Goal: Task Accomplishment & Management: Complete application form

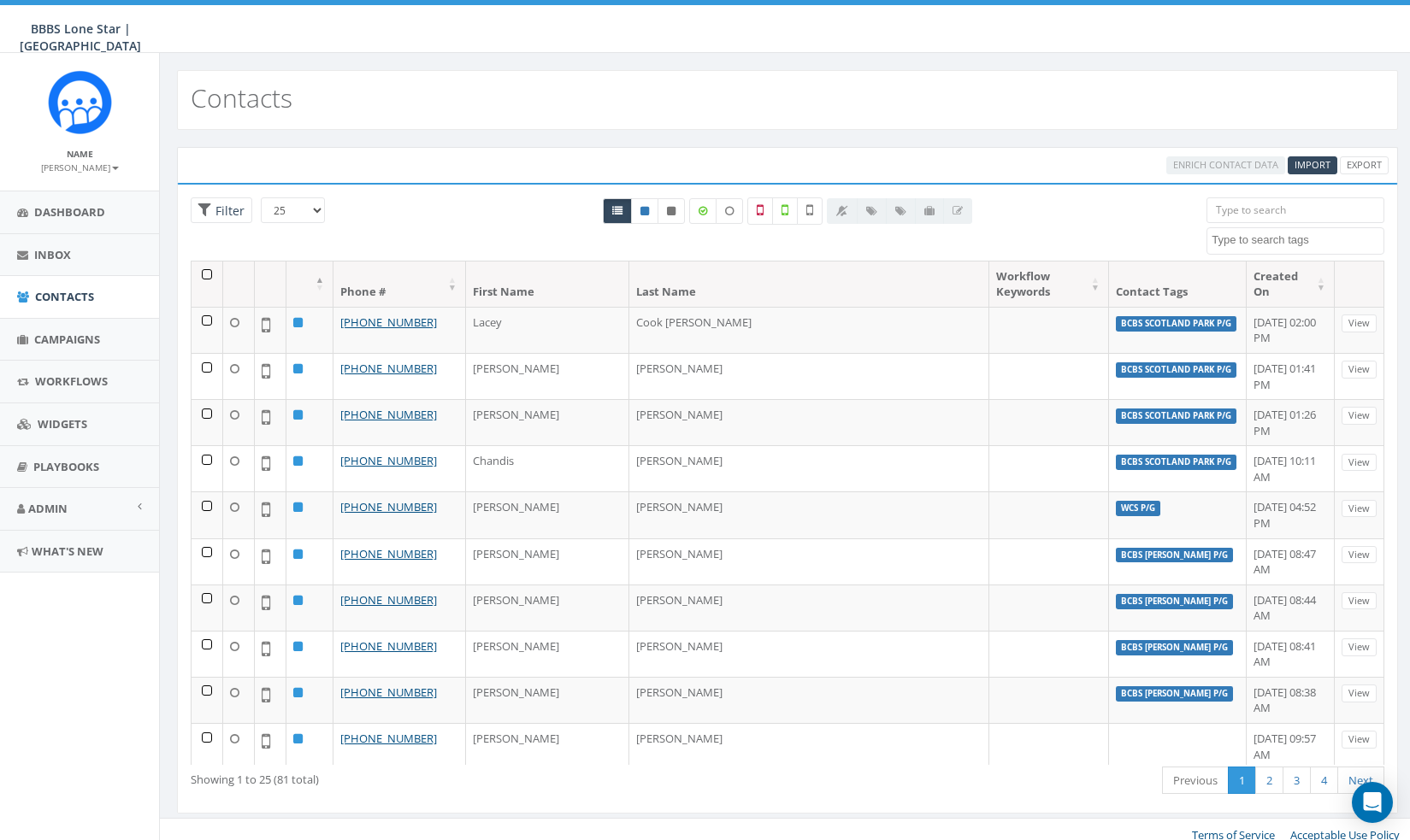
select select
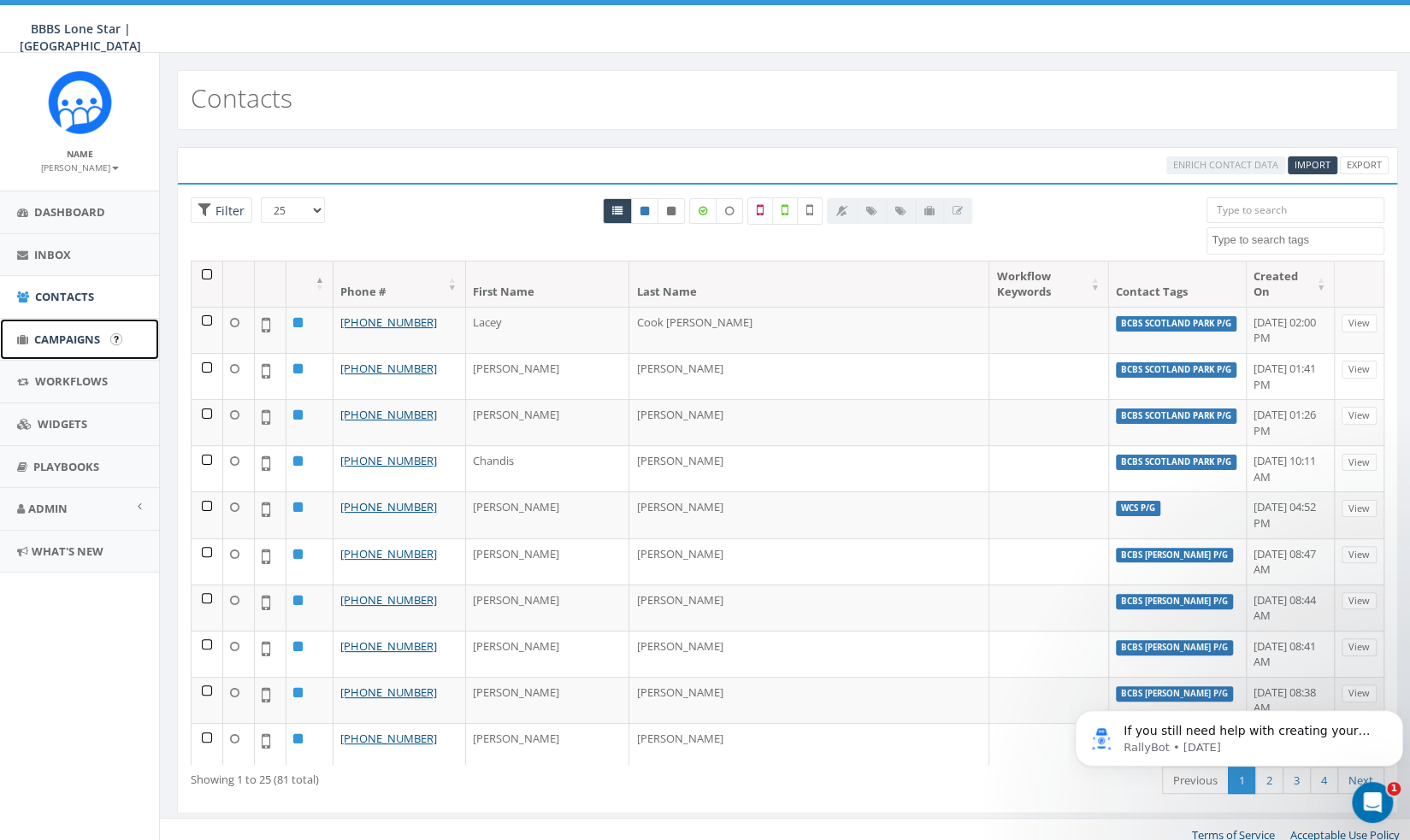
click at [51, 347] on link "Campaigns" at bounding box center [79, 340] width 159 height 42
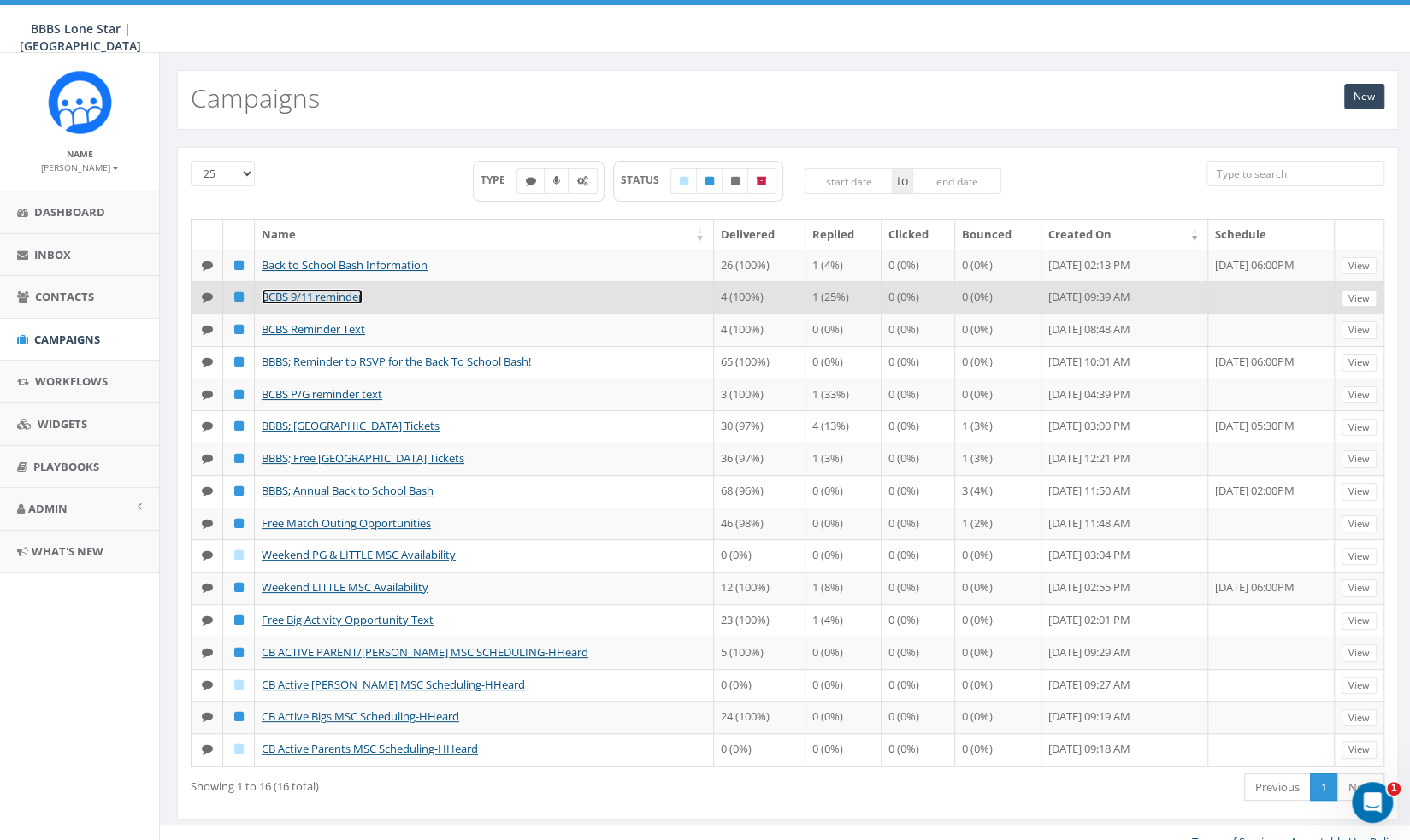
click at [341, 304] on link "BCBS 9/11 reminder" at bounding box center [312, 296] width 101 height 15
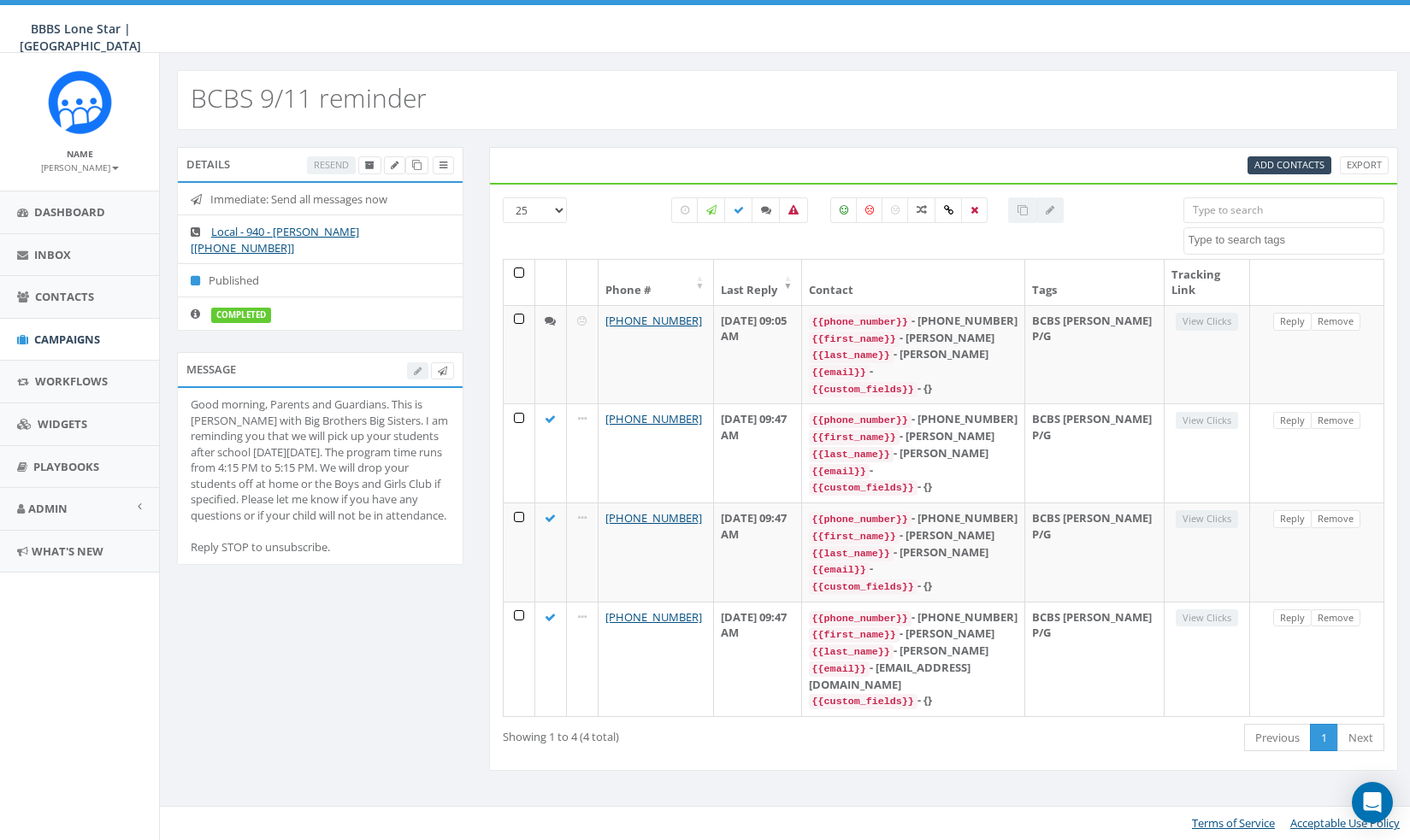
select select
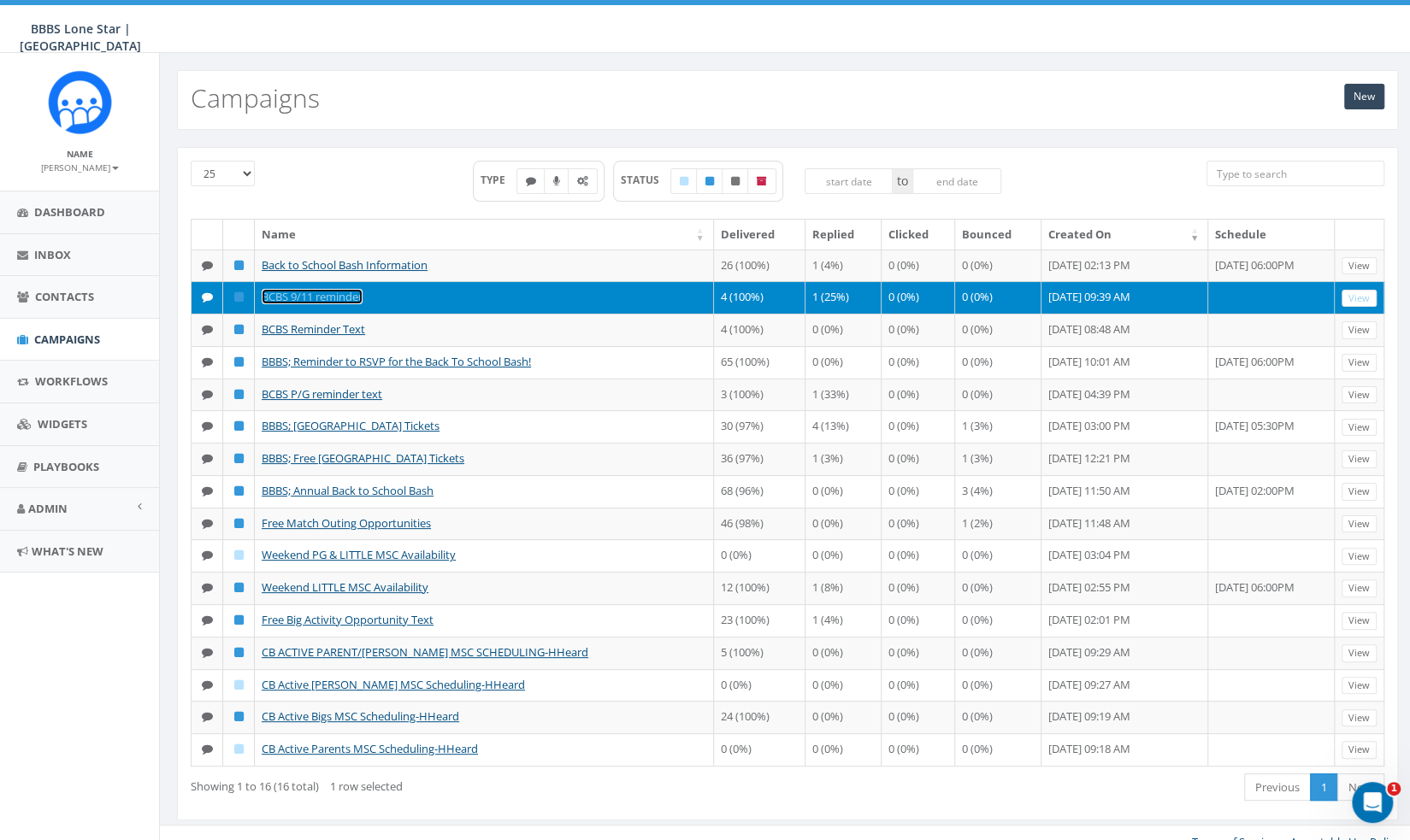
click at [314, 304] on link "BCBS 9/11 reminder" at bounding box center [312, 296] width 101 height 15
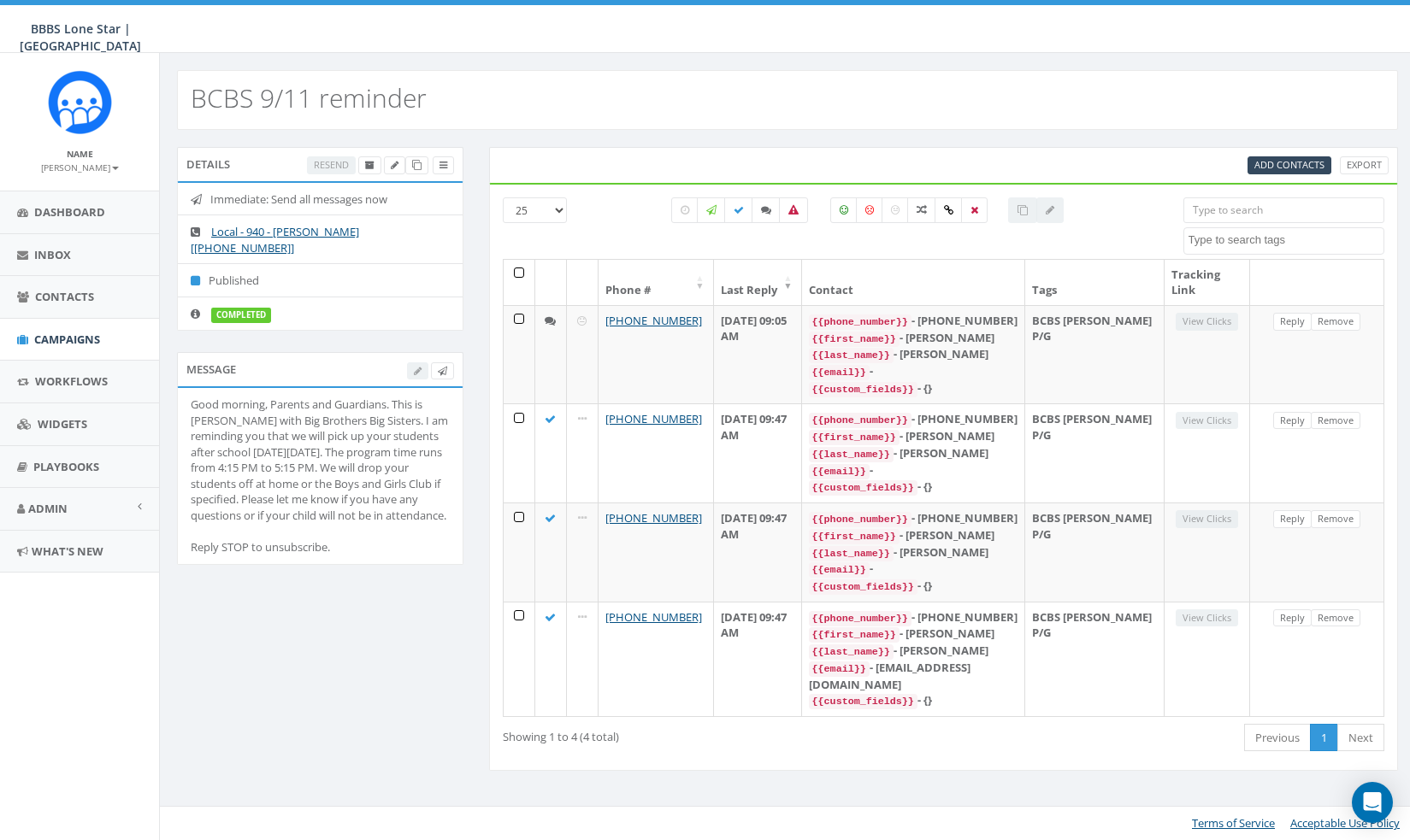
select select
click at [209, 399] on div "Good morning, Parents and Guardians. This is [PERSON_NAME] with Big Brothers Bi…" at bounding box center [320, 476] width 259 height 159
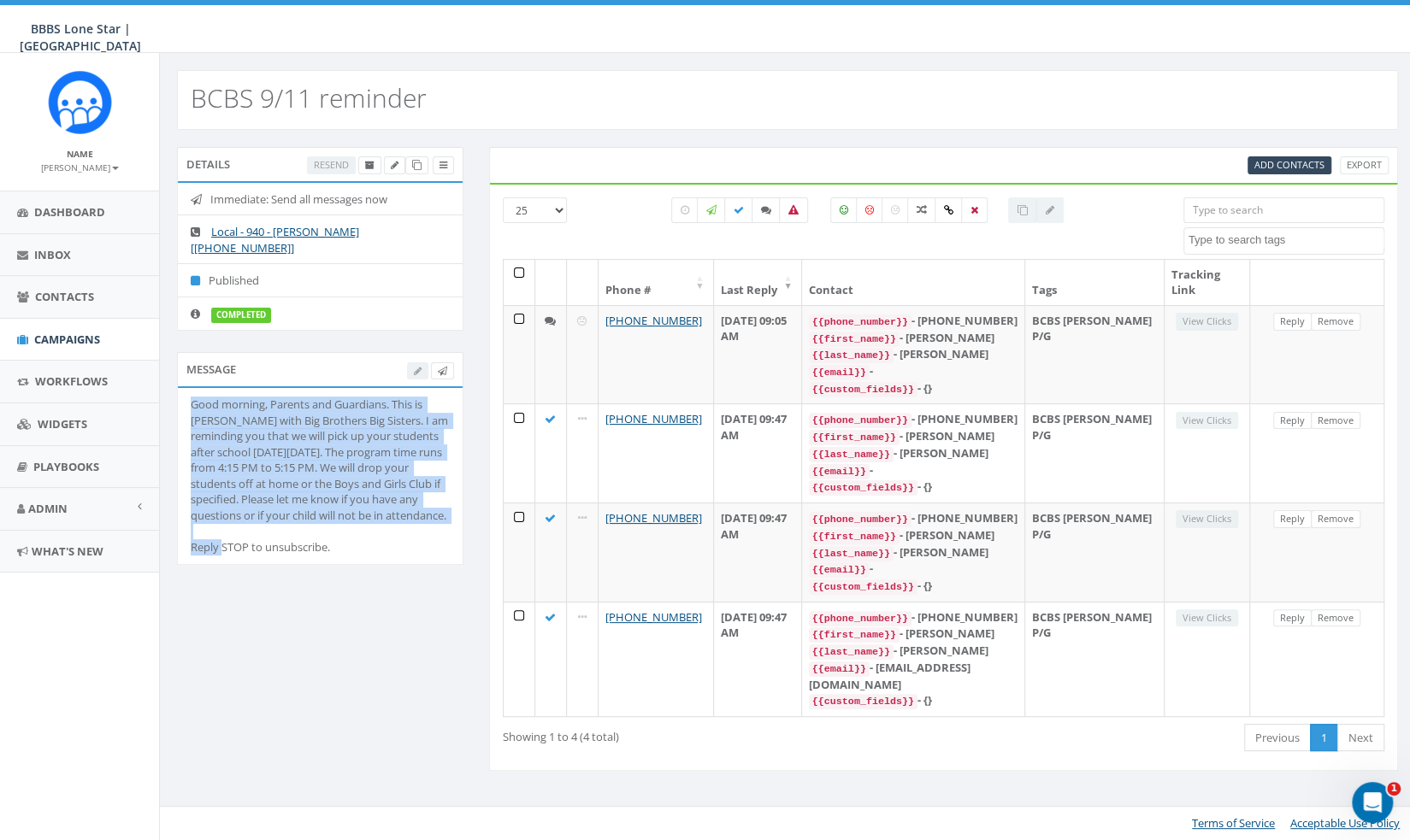
drag, startPoint x: 192, startPoint y: 384, endPoint x: 318, endPoint y: 516, distance: 182.5
click at [318, 516] on div "Good morning, Parents and Guardians. This is Alexis with Big Brothers Big Siste…" at bounding box center [320, 476] width 259 height 159
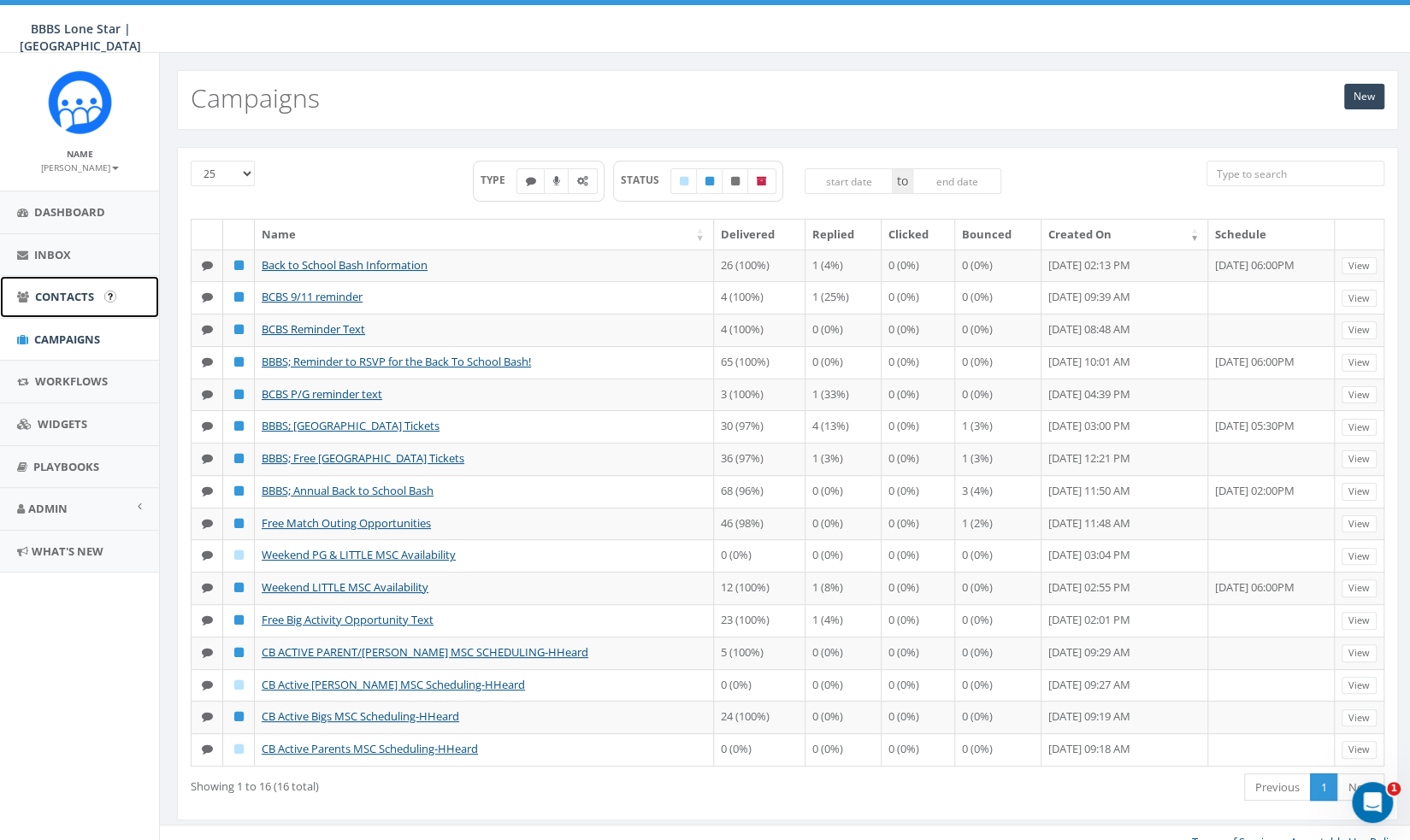
click at [70, 300] on span "Contacts" at bounding box center [65, 296] width 59 height 15
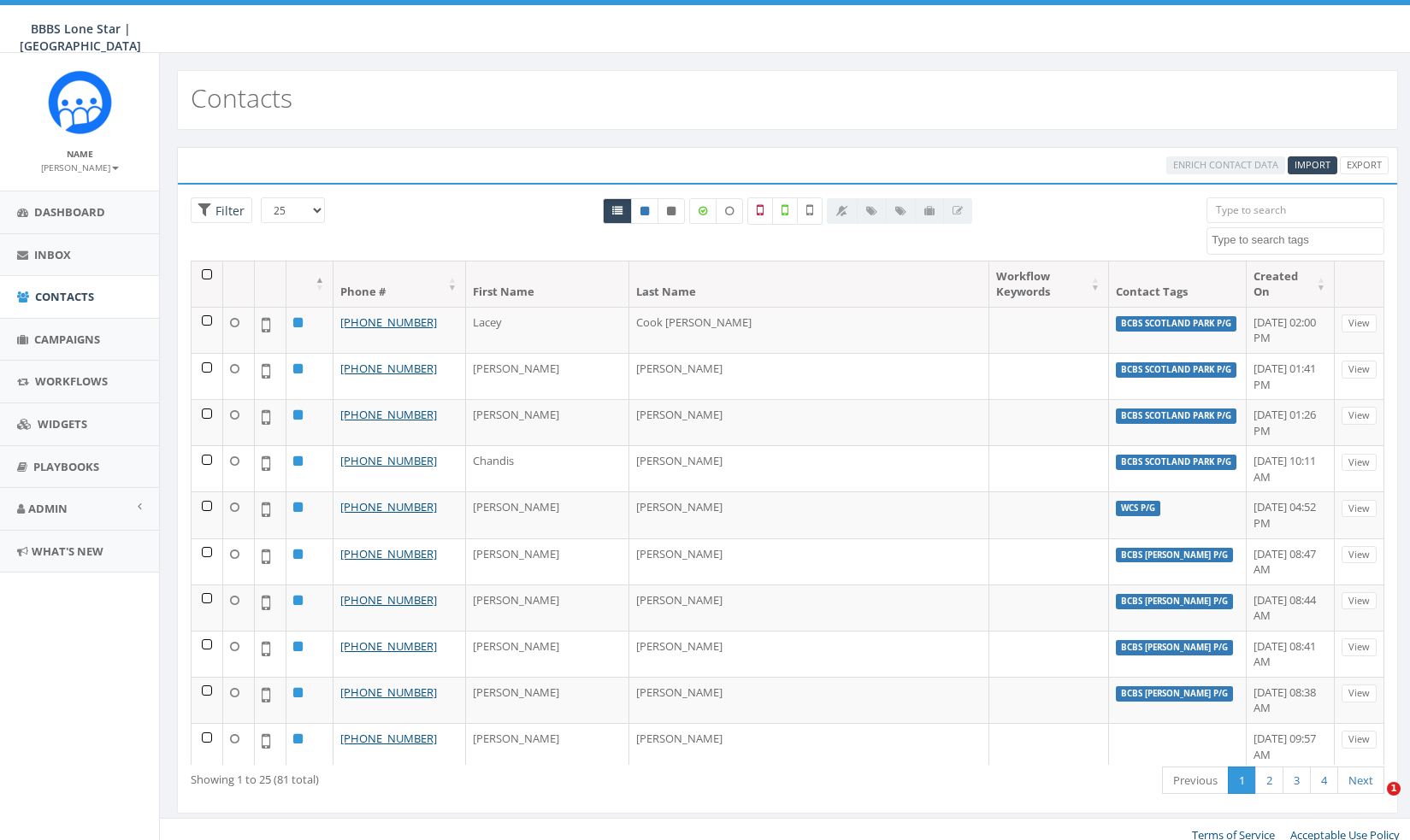
select select
click at [1314, 171] on link "Import" at bounding box center [1312, 165] width 50 height 18
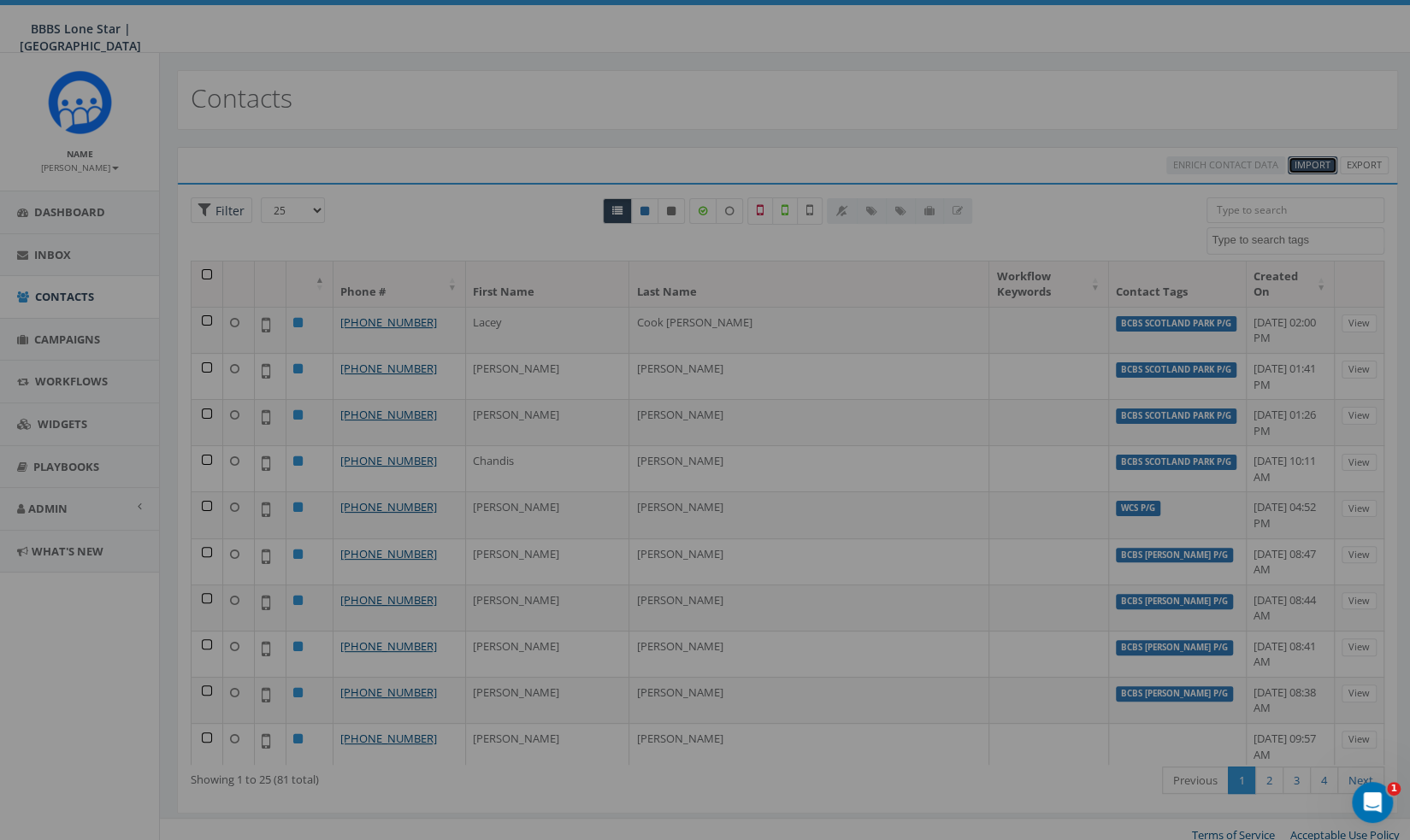
select select
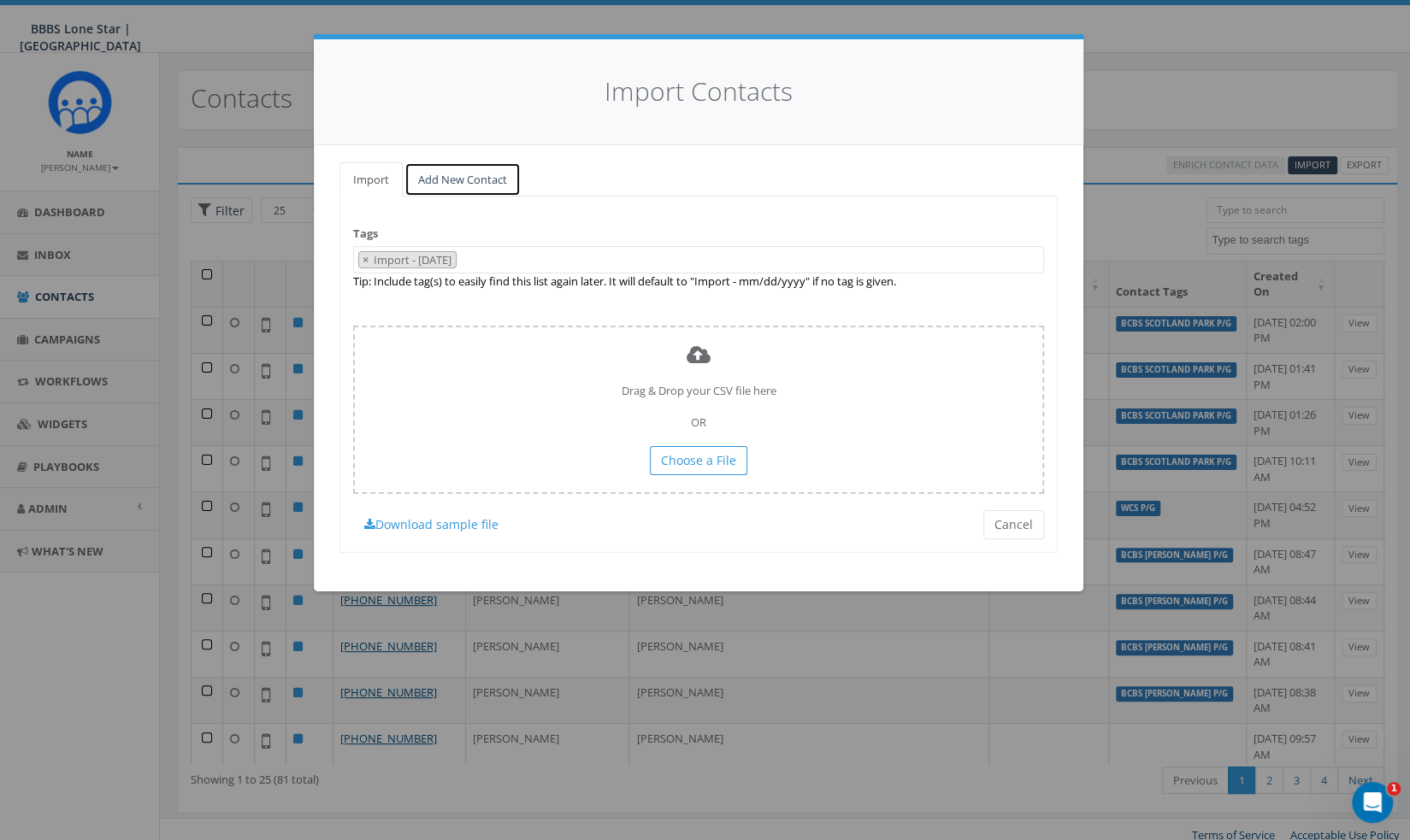
click at [471, 178] on link "Add New Contact" at bounding box center [462, 180] width 116 height 35
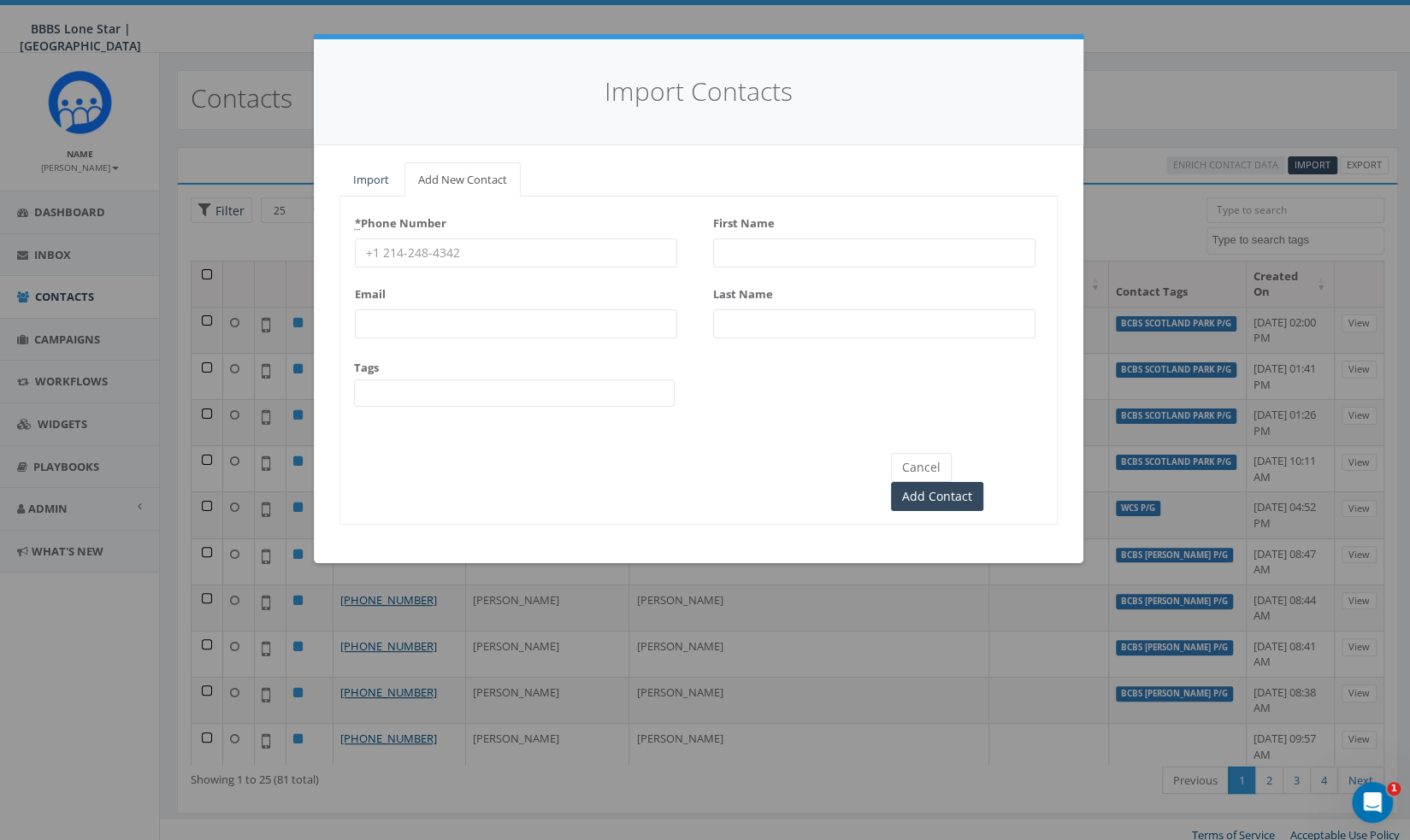
click at [762, 235] on div "First Name" at bounding box center [874, 239] width 323 height 58
click at [762, 252] on input "First Name" at bounding box center [874, 253] width 323 height 29
paste input "Lisa Sanchez"
type input "Lisa Sanchez"
click at [777, 317] on input "Last Name" at bounding box center [874, 324] width 323 height 29
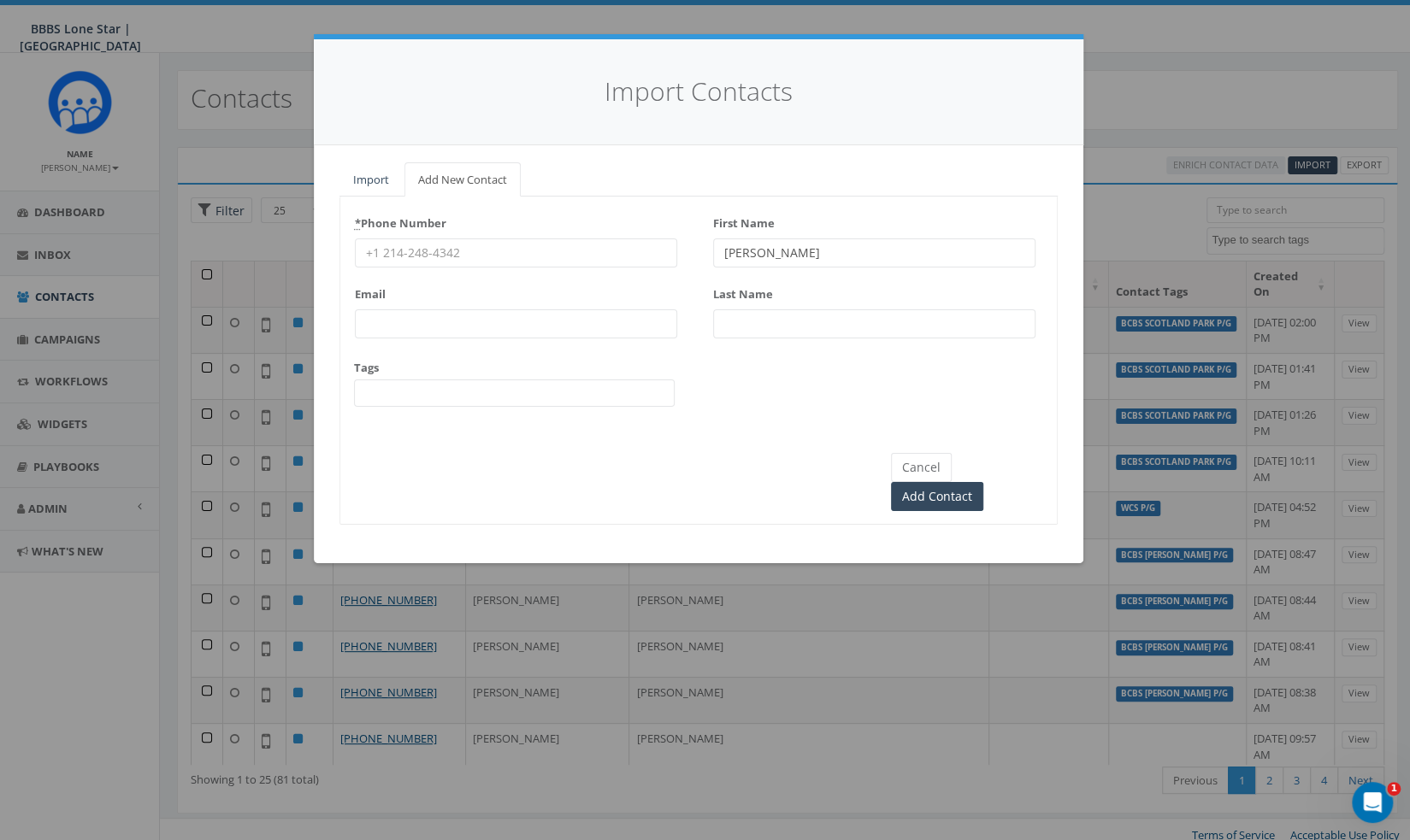
paste input "Lisa Sanchez"
click at [808, 322] on input "Lisa Sanchez" at bounding box center [874, 324] width 323 height 29
drag, startPoint x: 746, startPoint y: 321, endPoint x: 643, endPoint y: 336, distance: 104.1
click at [643, 336] on div "* Phone Number Email Tags BCBS Kate Burgess P/G BCBS Scotland Park P/G Test SMS…" at bounding box center [699, 315] width 717 height 212
type input "[PERSON_NAME]"
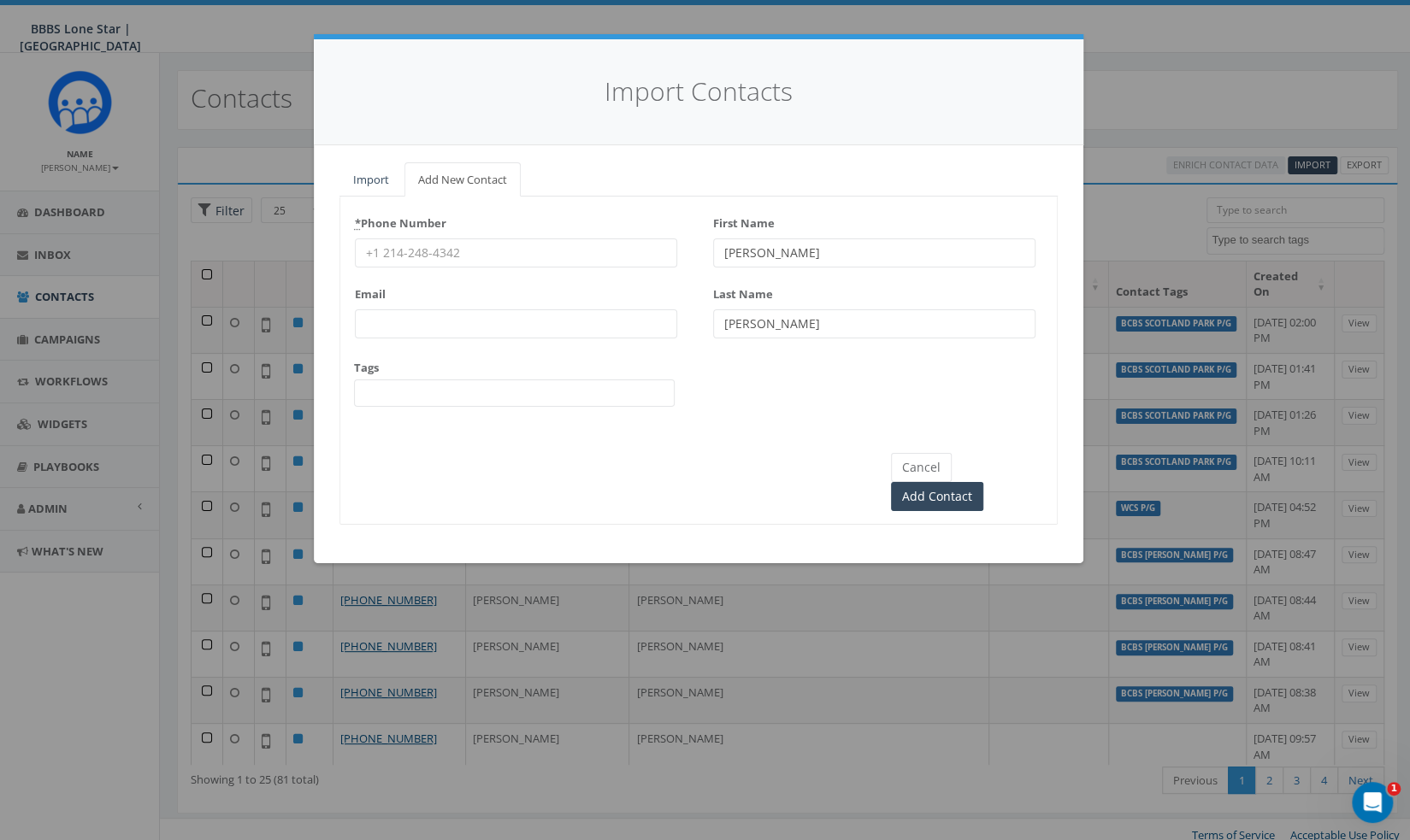
click at [849, 244] on input "Lisa Sanchez" at bounding box center [874, 253] width 323 height 29
type input "[PERSON_NAME]"
click at [540, 381] on span at bounding box center [514, 393] width 321 height 27
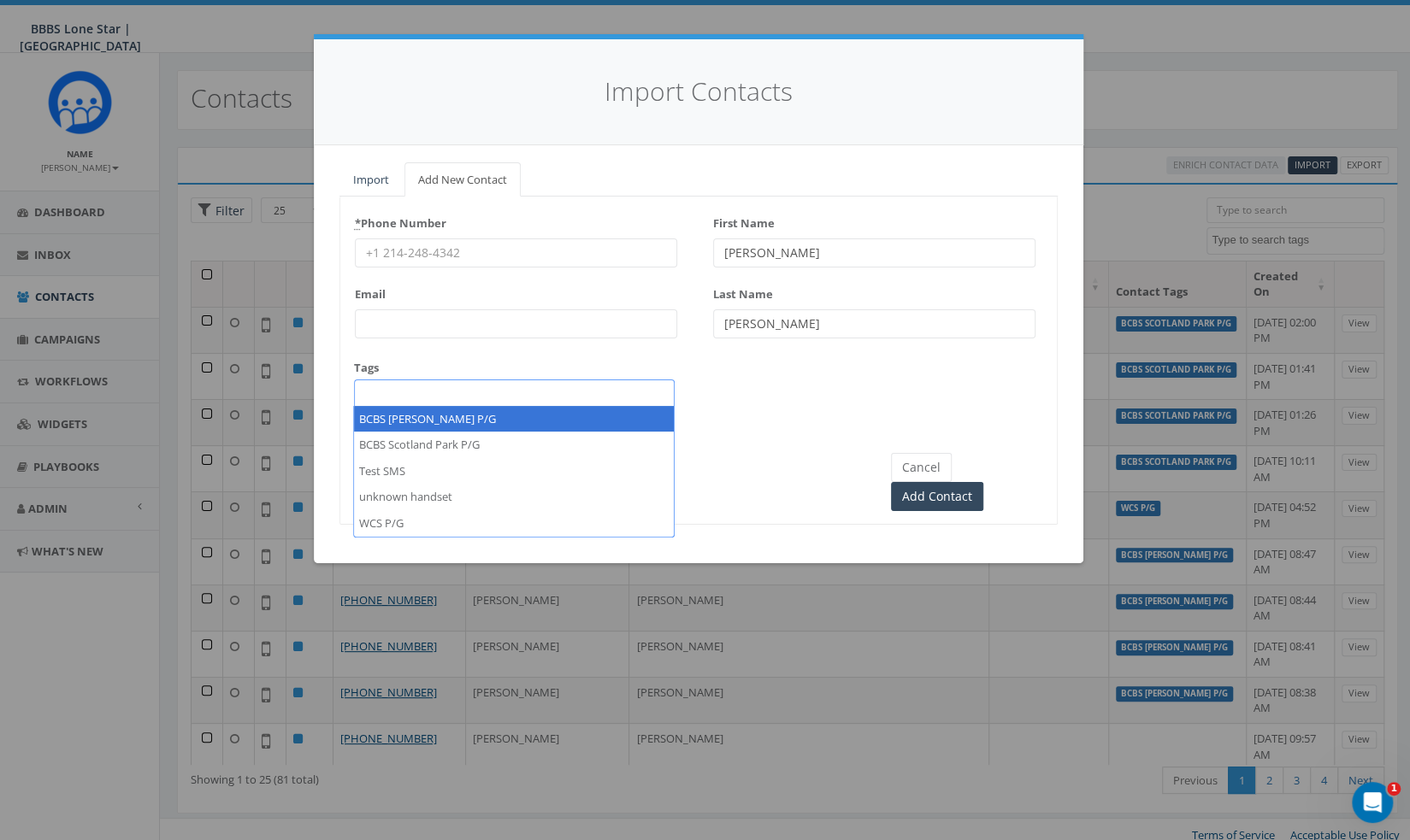
select select "BCBS [PERSON_NAME] P/G"
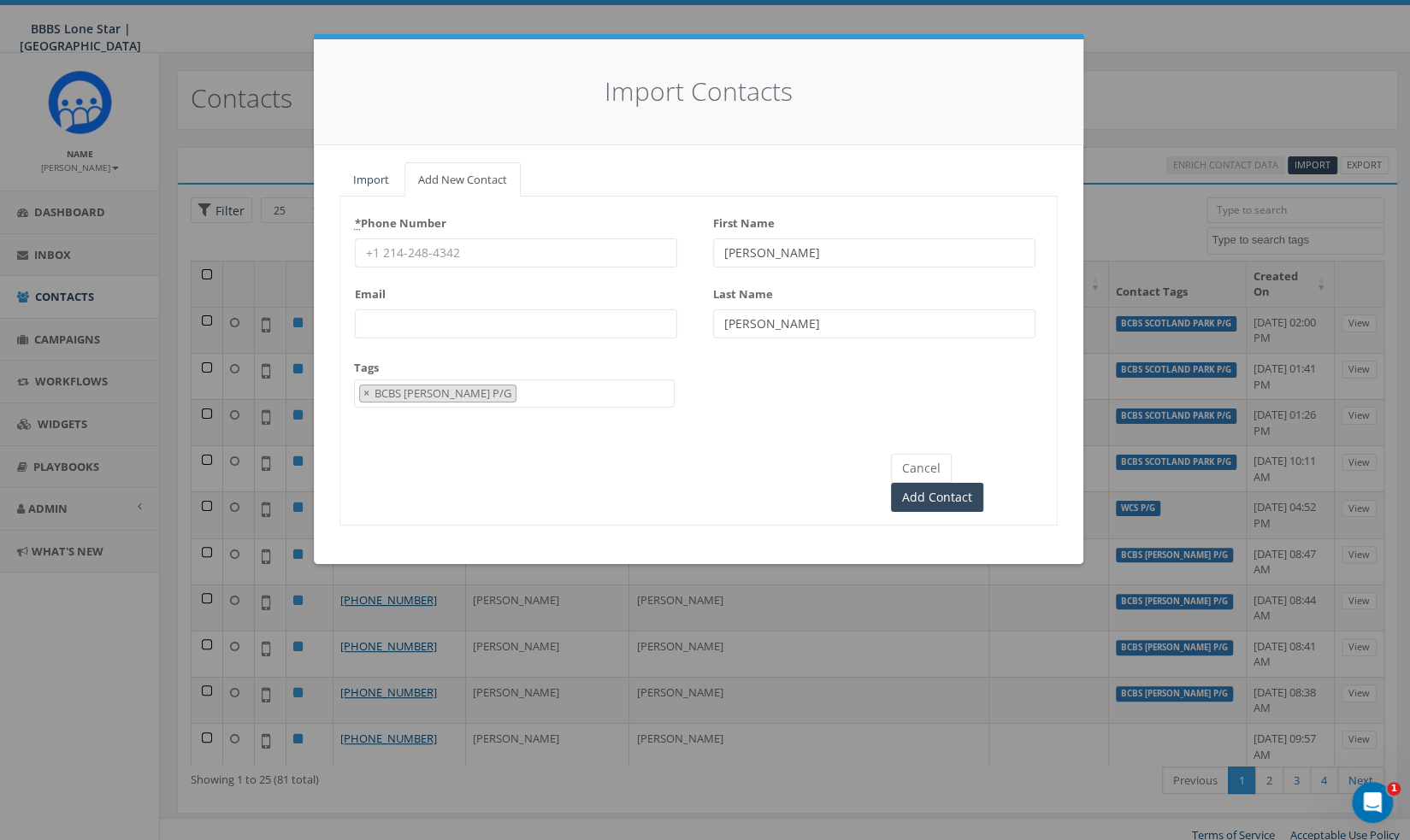
click at [428, 235] on div "* Phone Number" at bounding box center [516, 239] width 323 height 58
click at [428, 249] on input "* Phone Number" at bounding box center [516, 253] width 323 height 29
paste input "940-636-2724"
type input "940-636-2724"
click at [983, 483] on input "Add Contact" at bounding box center [938, 498] width 93 height 29
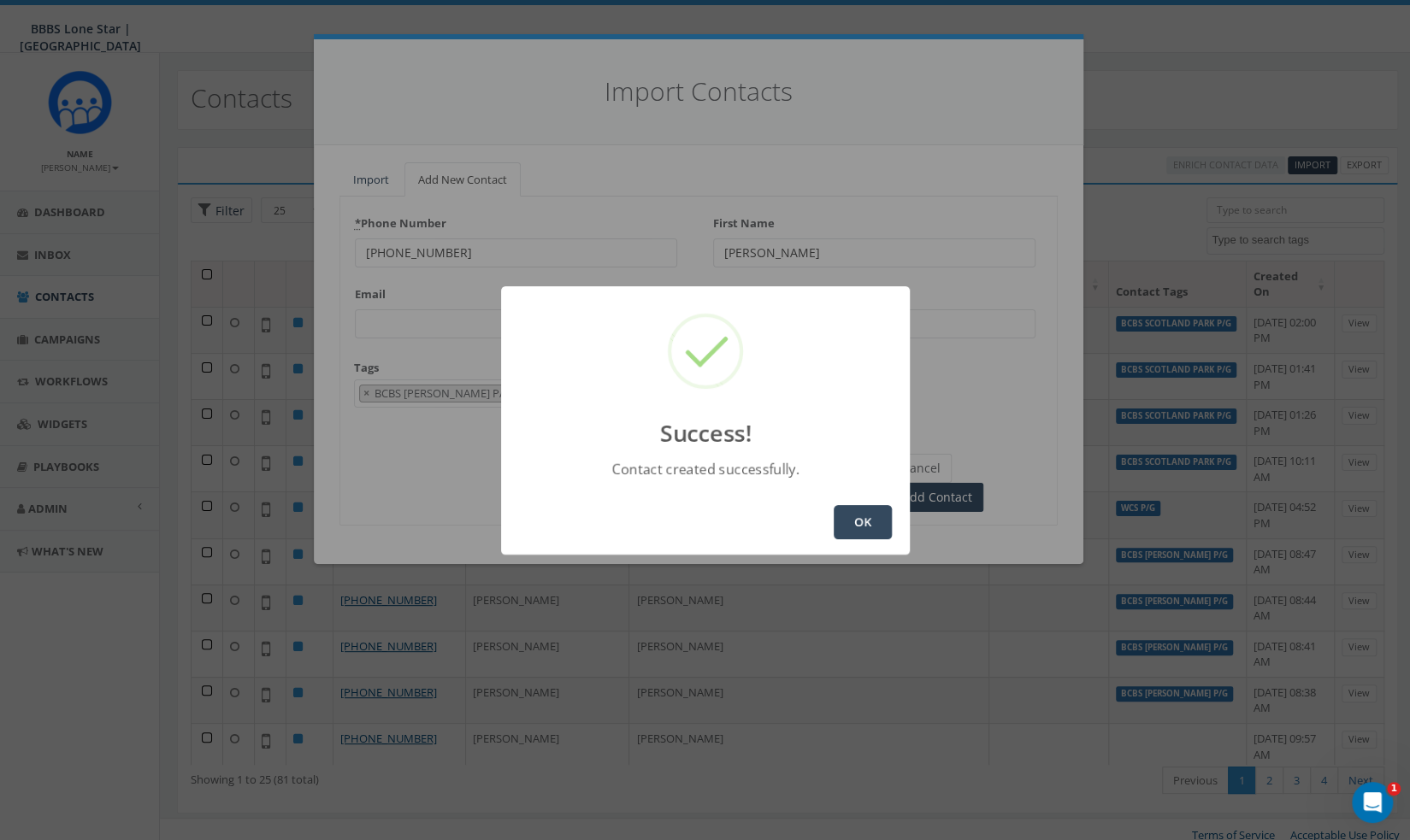
click at [870, 506] on button "OK" at bounding box center [863, 522] width 58 height 35
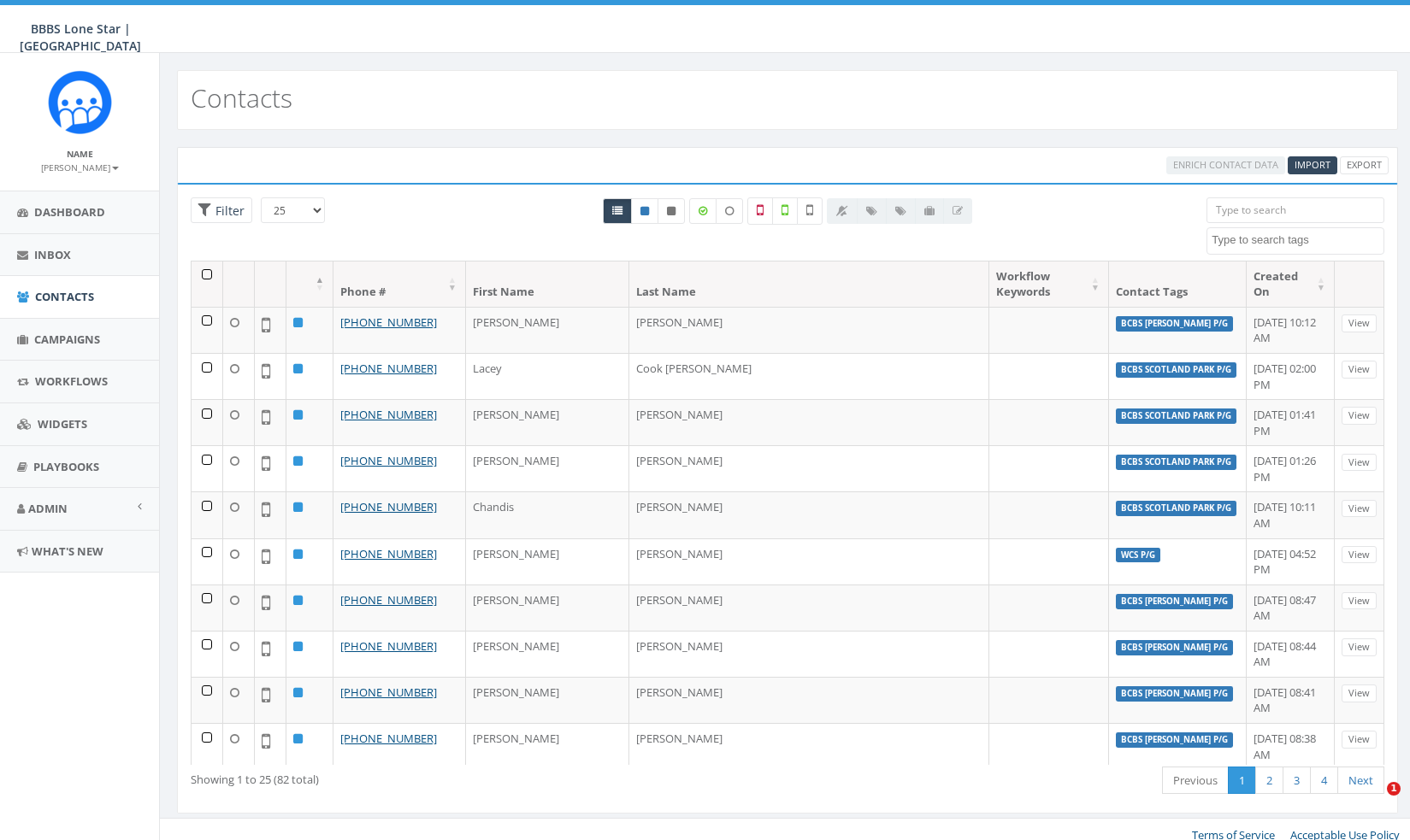
select select
click at [1306, 163] on span "Import" at bounding box center [1313, 164] width 36 height 13
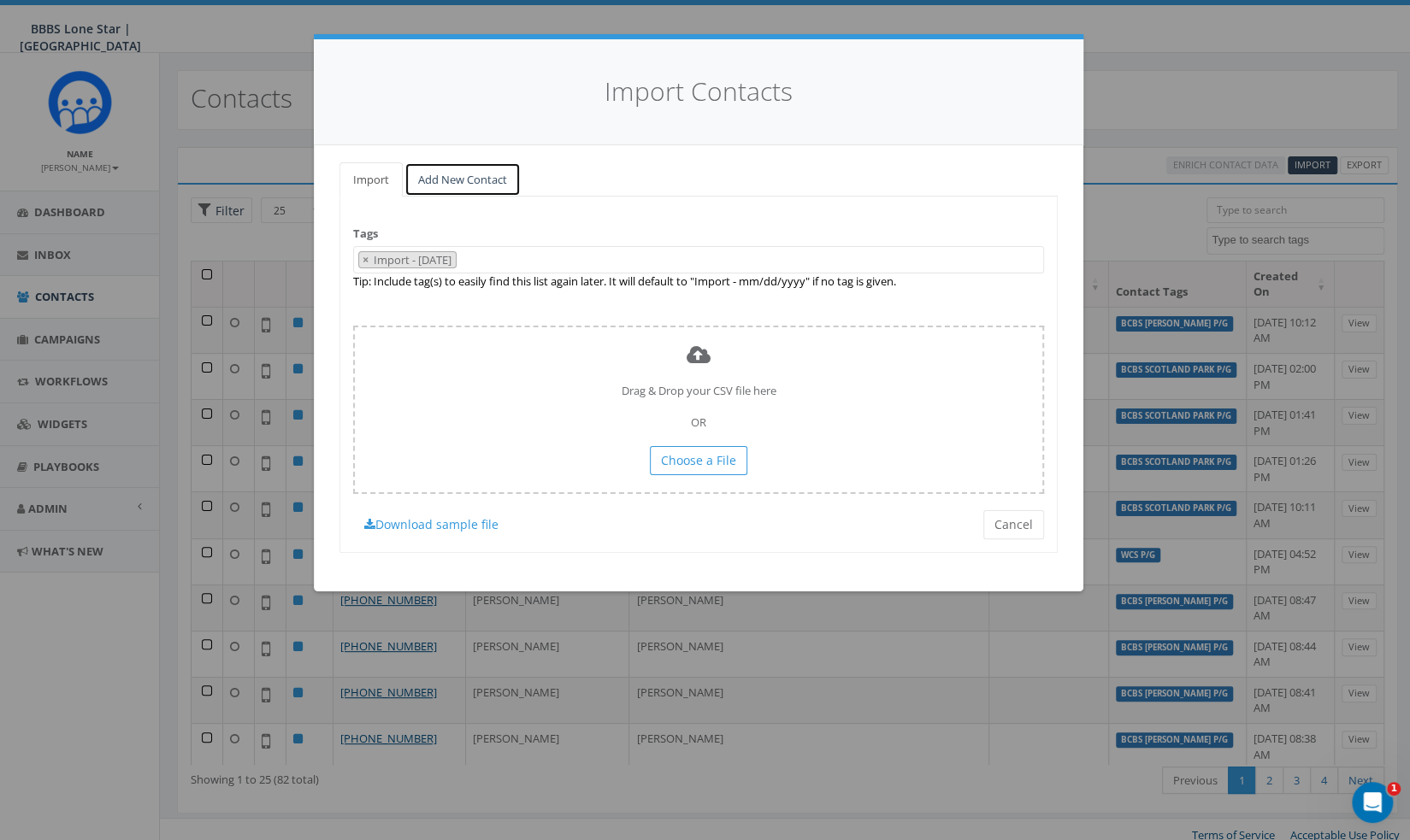
click at [443, 175] on link "Add New Contact" at bounding box center [462, 180] width 116 height 35
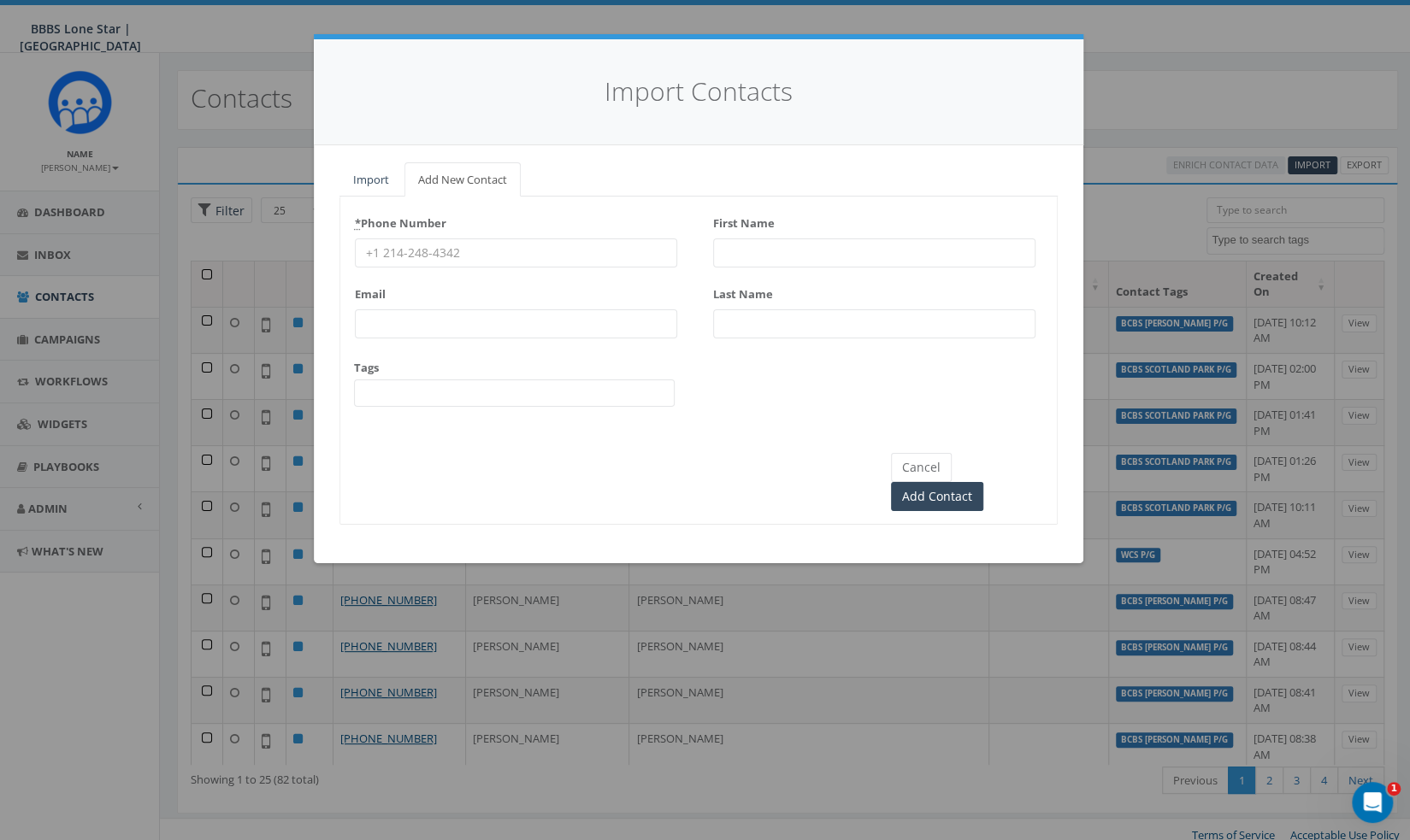
click at [792, 250] on input "First Name" at bounding box center [874, 253] width 323 height 29
paste input "[PERSON_NAME]"
type input "[PERSON_NAME]"
click at [794, 330] on input "Last Name" at bounding box center [874, 324] width 323 height 29
paste input "[PERSON_NAME]"
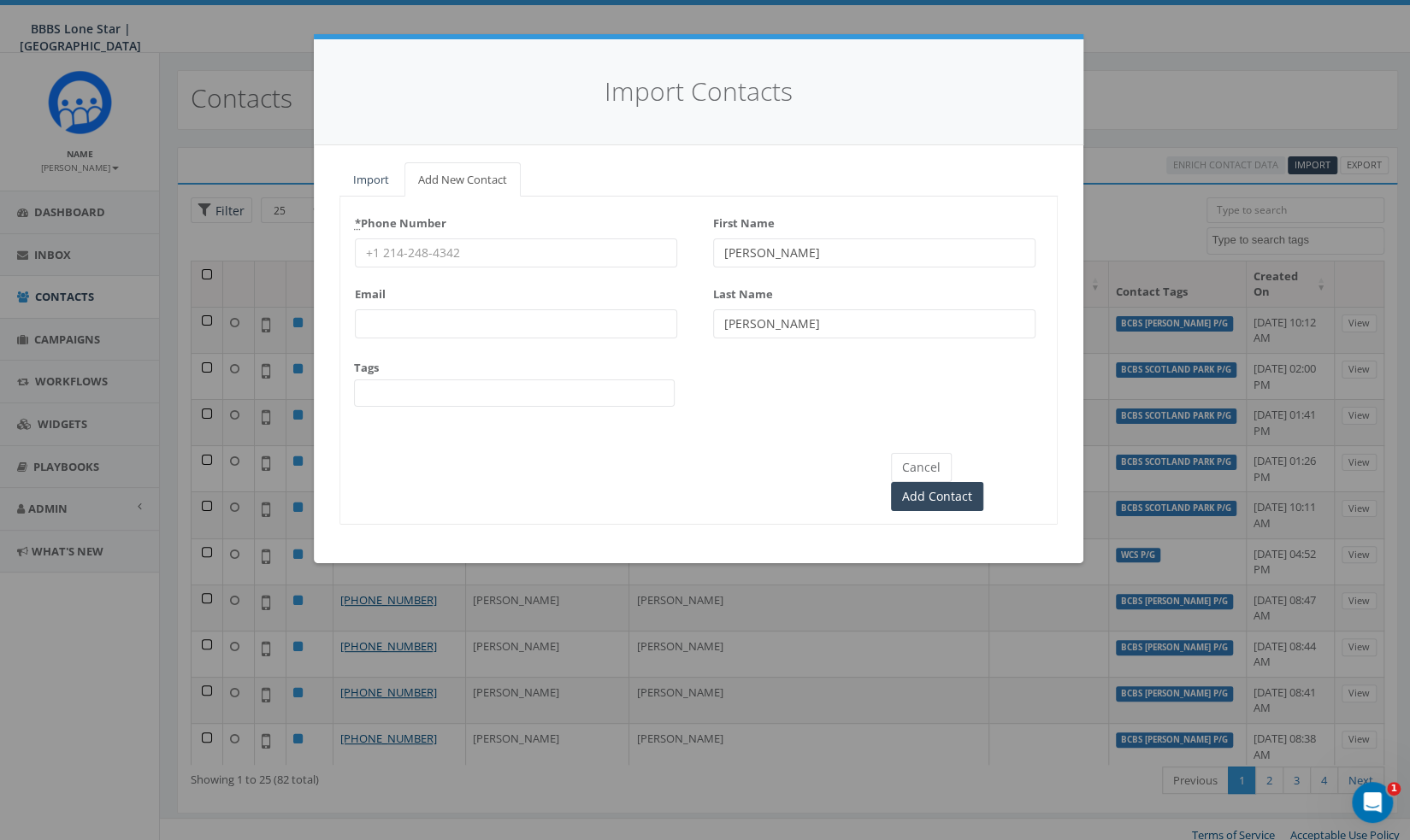
type input "[PERSON_NAME]"
click at [531, 242] on input "* Phone Number" at bounding box center [516, 253] width 323 height 29
paste input "(708) 701-1552"
type input "(708) 701-1552"
click at [478, 398] on span at bounding box center [514, 393] width 321 height 27
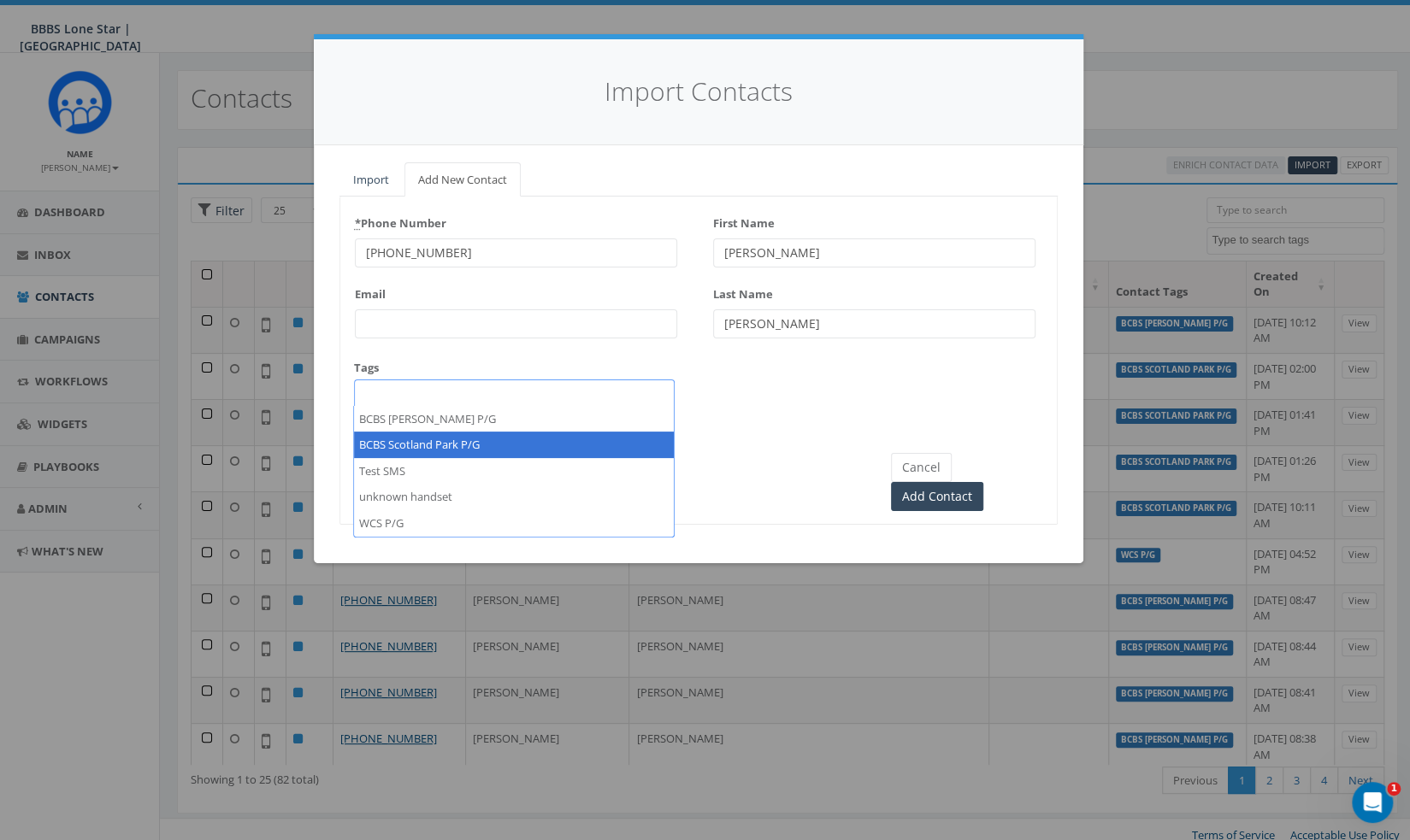
select select "BCBS Scotland Park P/G"
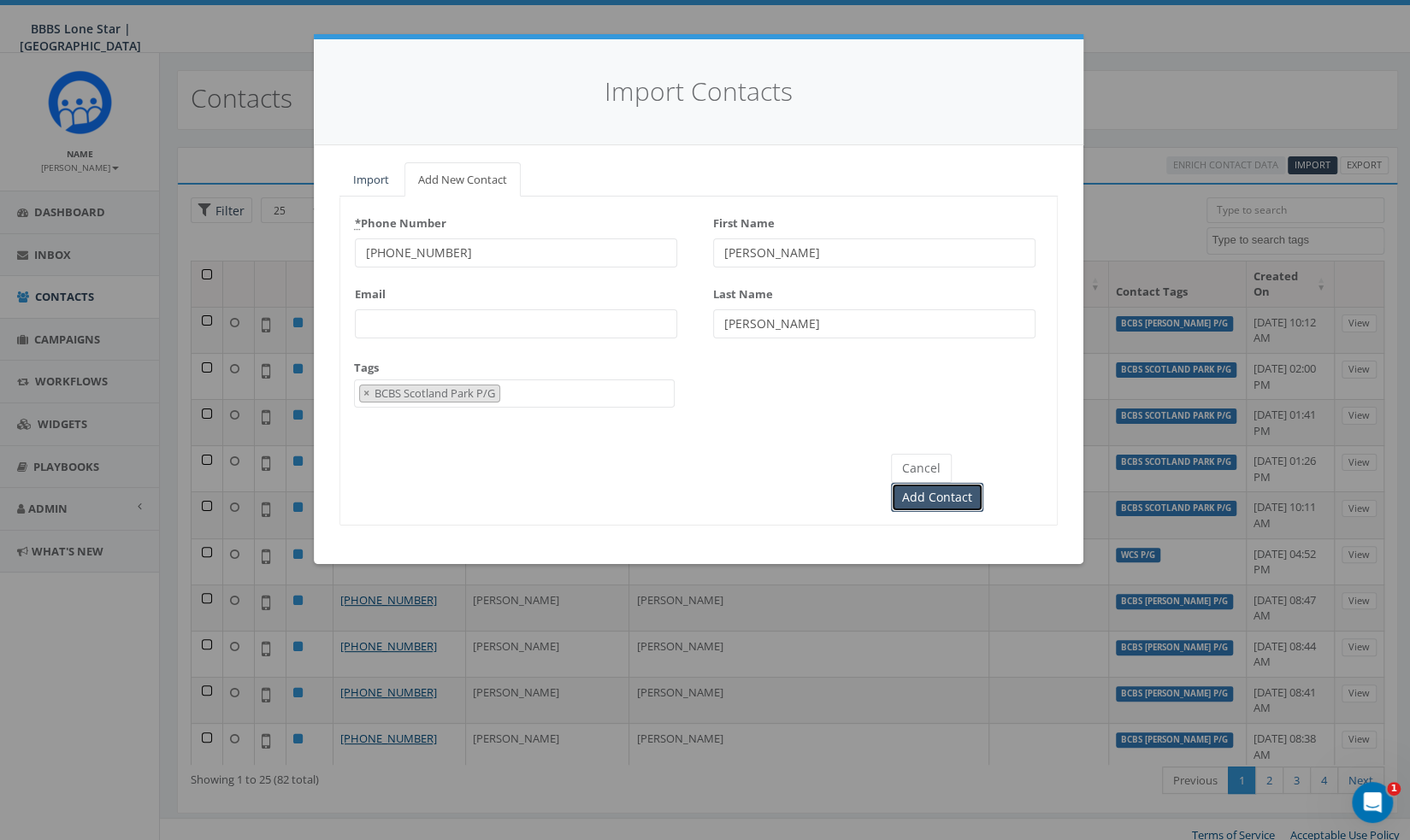
click at [983, 483] on input "Add Contact" at bounding box center [938, 498] width 93 height 29
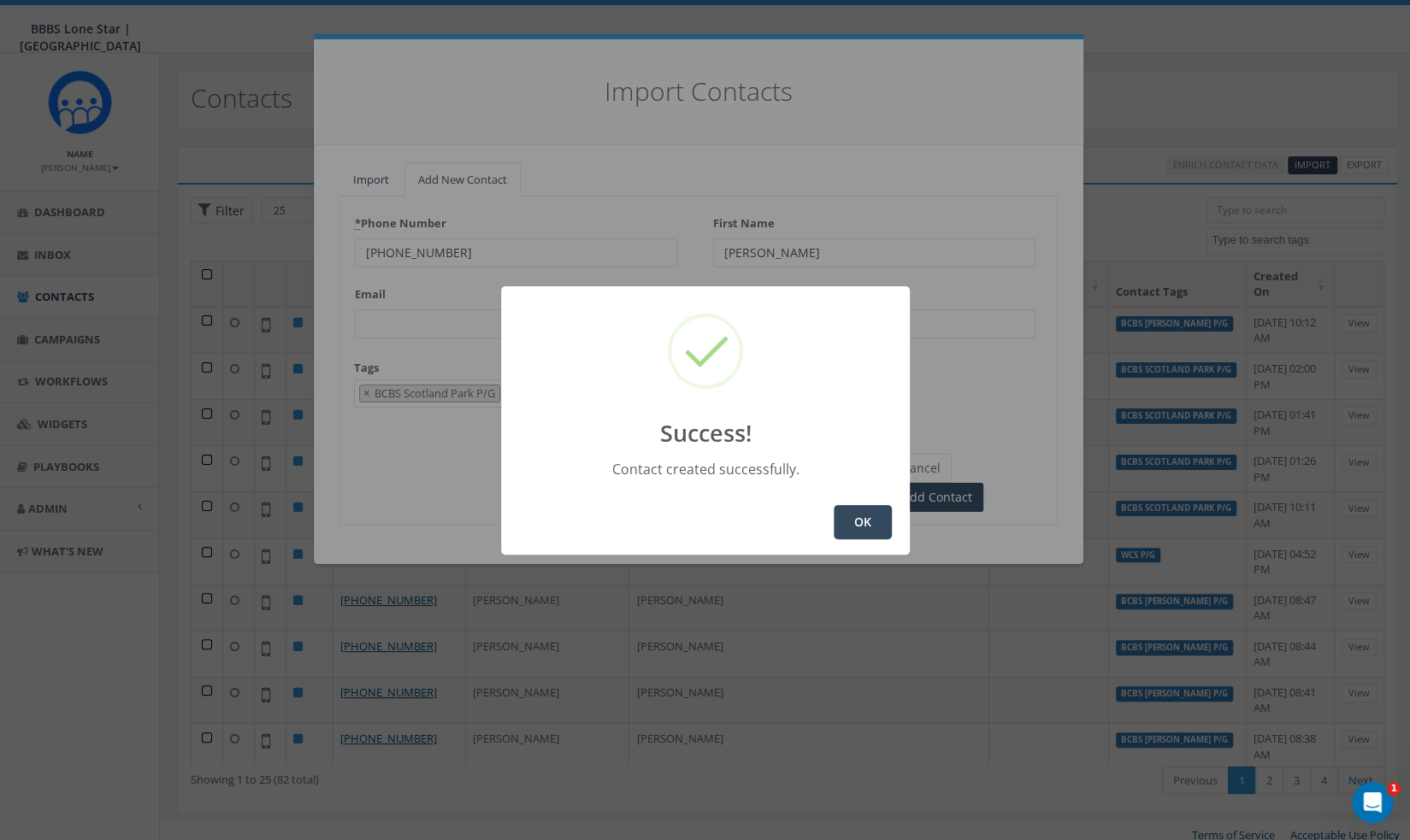
click at [860, 529] on button "OK" at bounding box center [863, 522] width 58 height 35
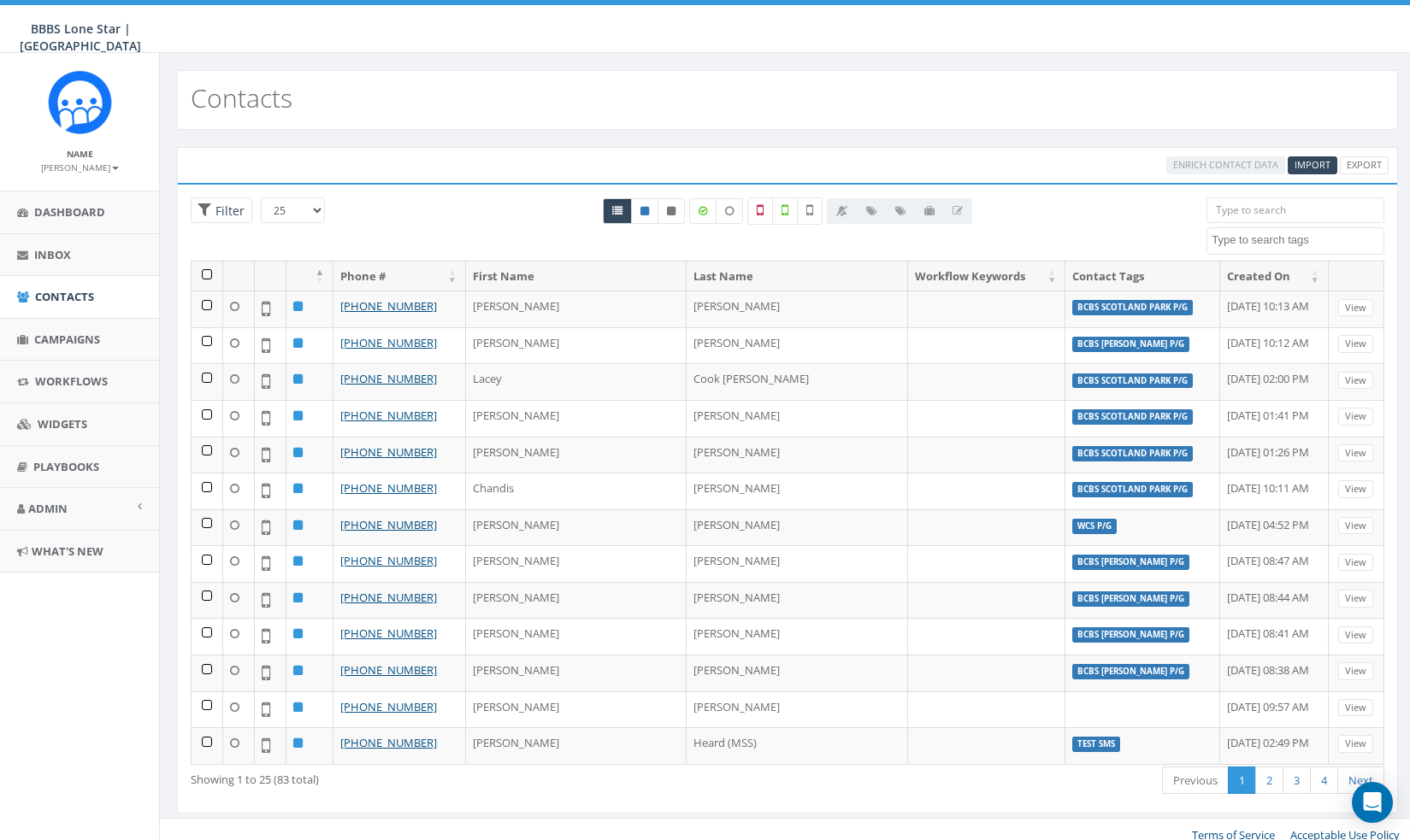
select select
click at [1322, 160] on span "Import" at bounding box center [1313, 164] width 36 height 13
select select
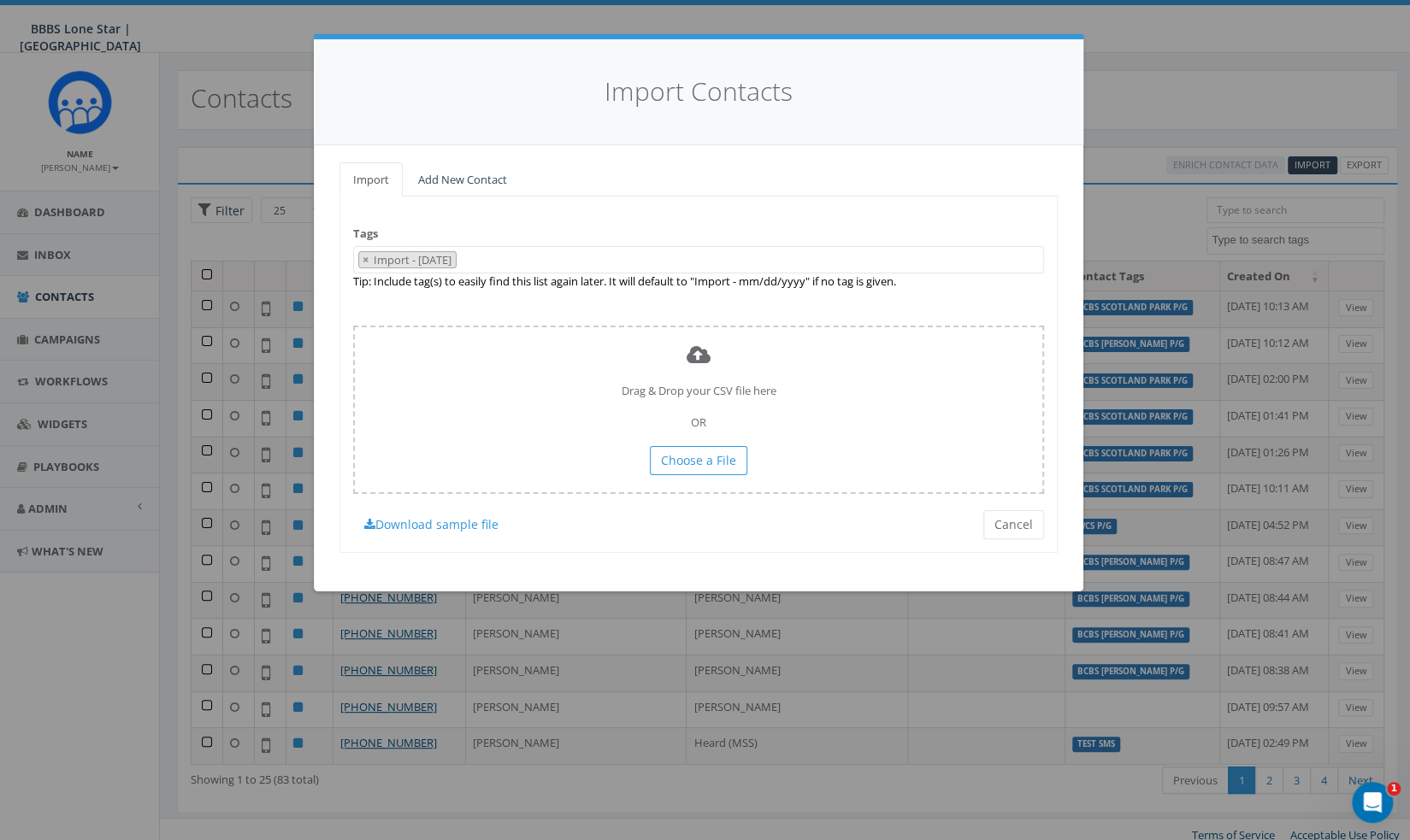
click at [458, 239] on div "Tags Import - [DATE] BCBS [PERSON_NAME] P/G BCBS Scotland Park P/G Test SMS unk…" at bounding box center [699, 373] width 719 height 355
click at [463, 188] on link "Add New Contact" at bounding box center [462, 180] width 116 height 35
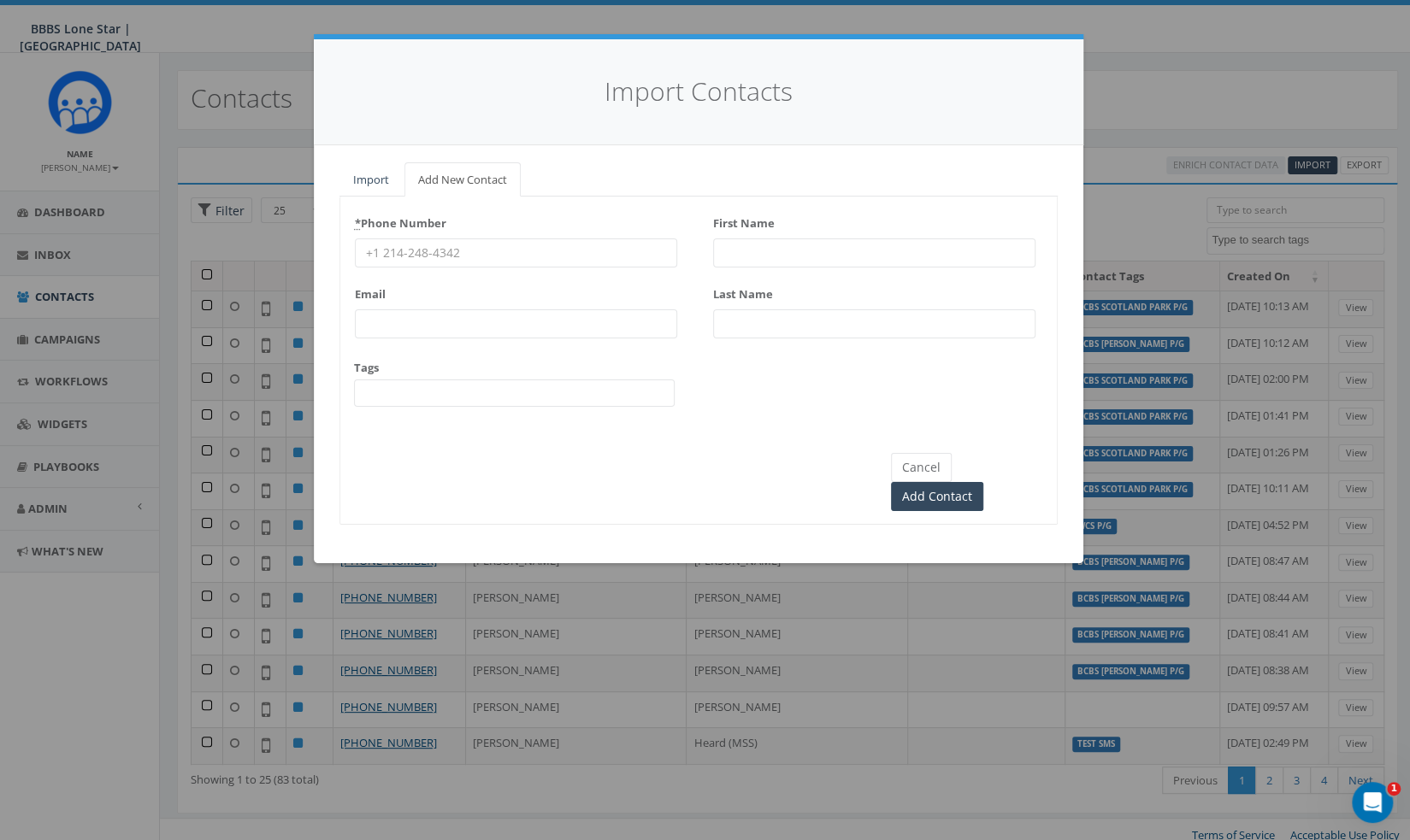
click at [810, 263] on input "First Name" at bounding box center [874, 253] width 323 height 29
paste input "[PERSON_NAME]"
type input "[PERSON_NAME]"
click at [769, 341] on div "First Name [PERSON_NAME] Last Name" at bounding box center [874, 280] width 323 height 141
click at [768, 337] on div "First Name [PERSON_NAME] Last Name" at bounding box center [874, 280] width 323 height 141
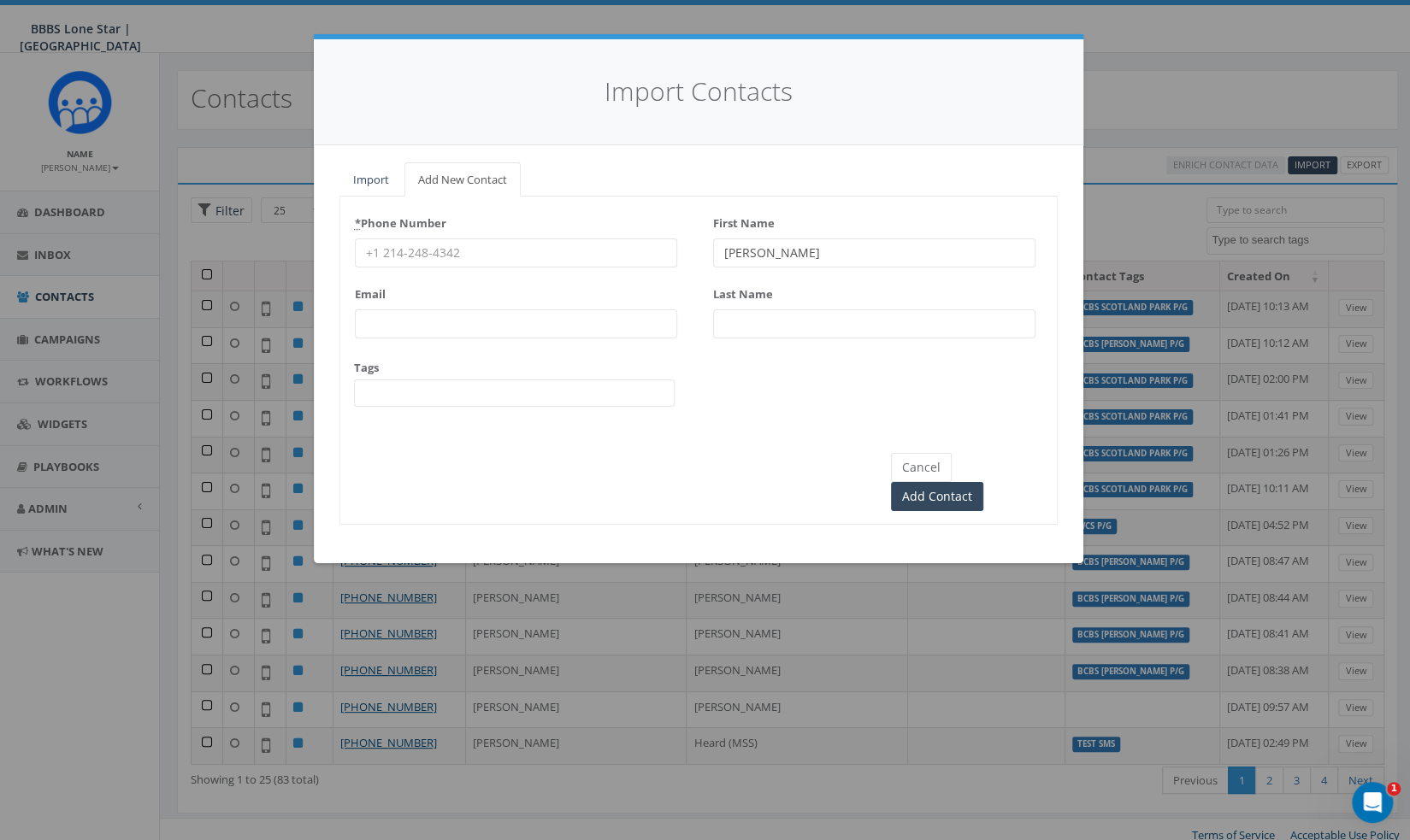
click at [766, 332] on input "Last Name" at bounding box center [874, 324] width 323 height 29
paste input "[PERSON_NAME]"
type input "[PERSON_NAME]"
click at [412, 245] on input "* Phone Number" at bounding box center [516, 253] width 323 height 29
click at [466, 266] on div "* Phone Number Email Tags BCBS [PERSON_NAME] P/G BCBS Scotland Park P/G Test SM…" at bounding box center [516, 315] width 323 height 212
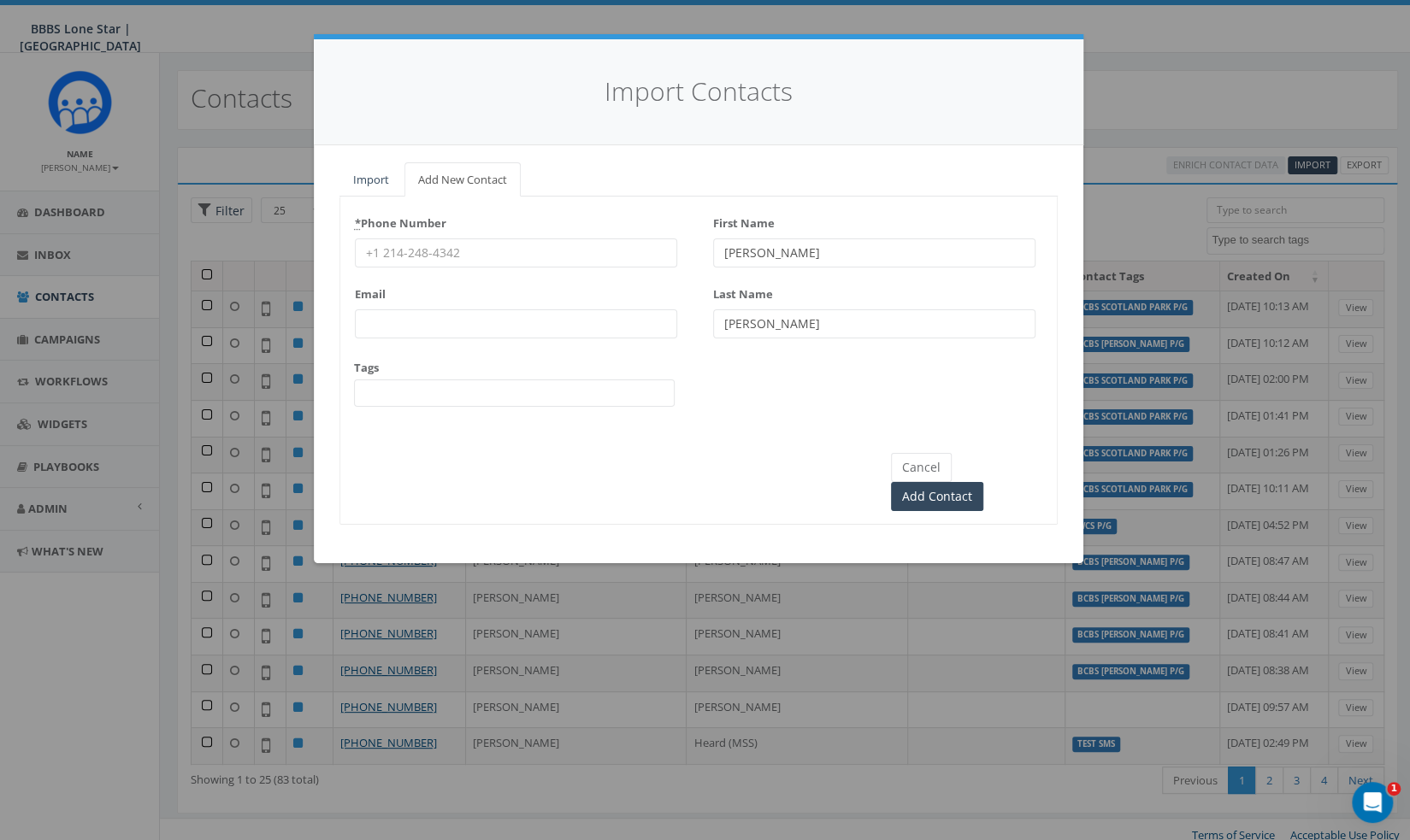
click at [424, 252] on input "* Phone Number" at bounding box center [516, 253] width 323 height 29
paste input "[PHONE_NUMBER]"
type input "[PHONE_NUMBER]"
click at [463, 392] on span at bounding box center [514, 393] width 321 height 27
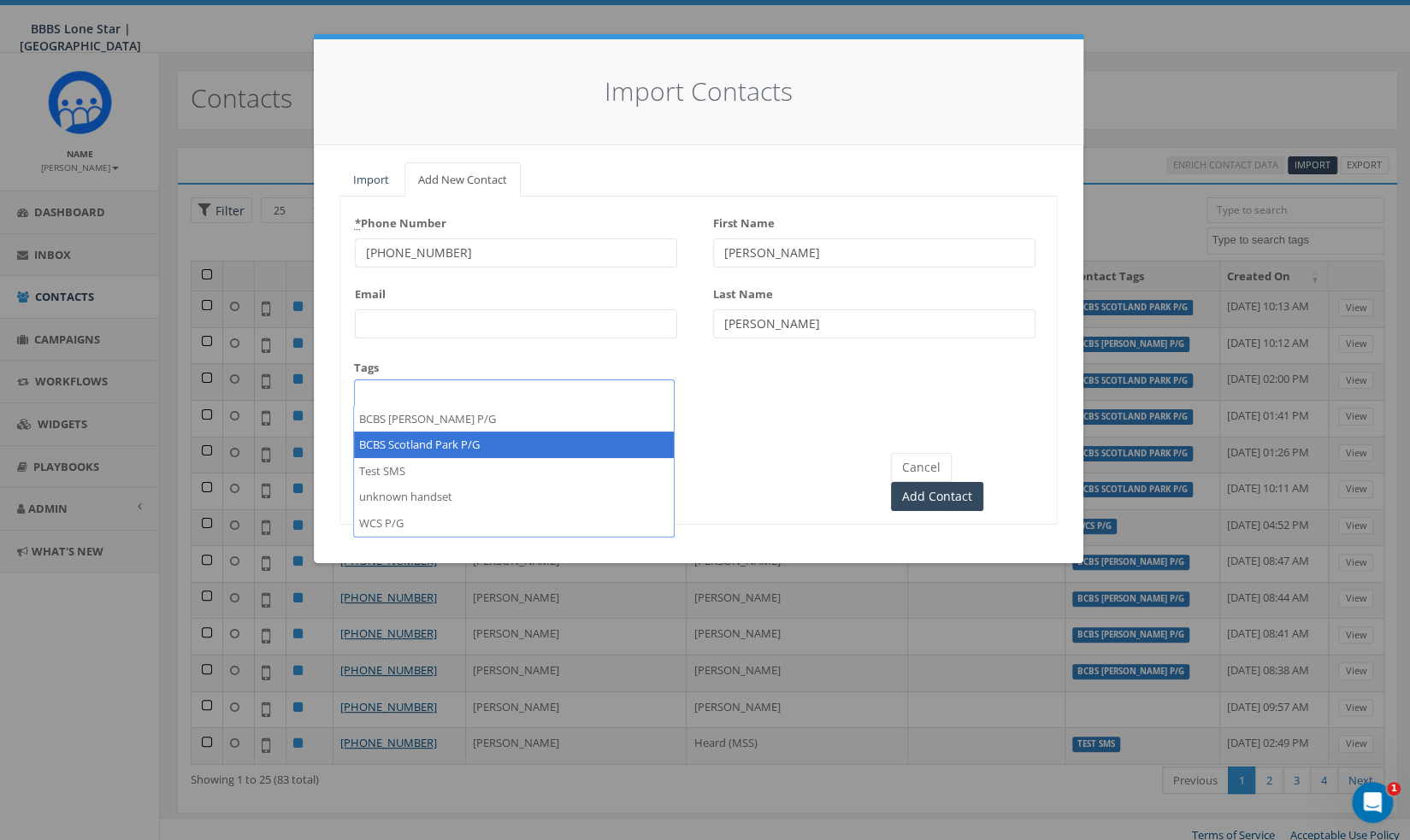
select select "BCBS Scotland Park P/G"
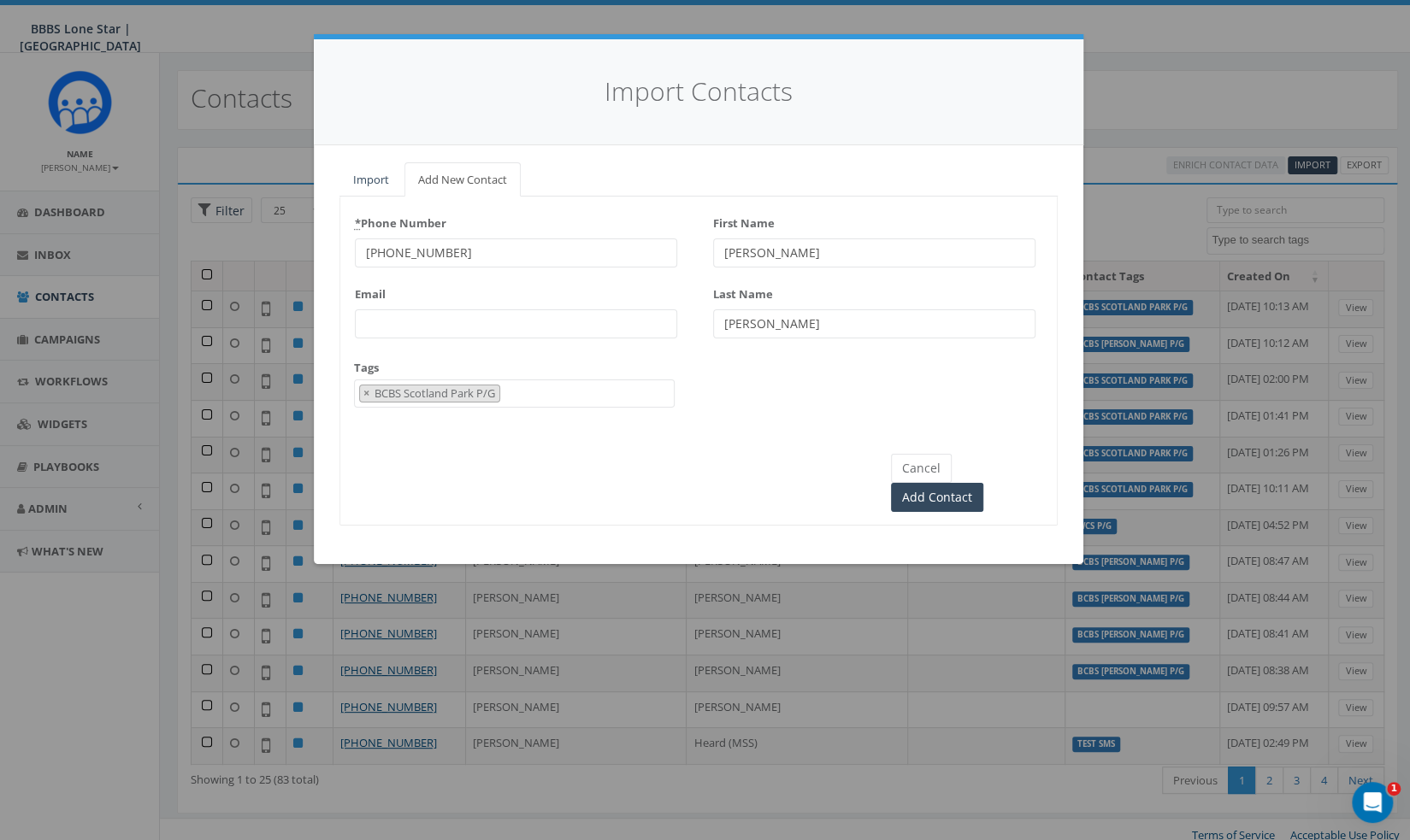
scroll to position [16, 0]
click at [983, 483] on input "Add Contact" at bounding box center [938, 498] width 93 height 29
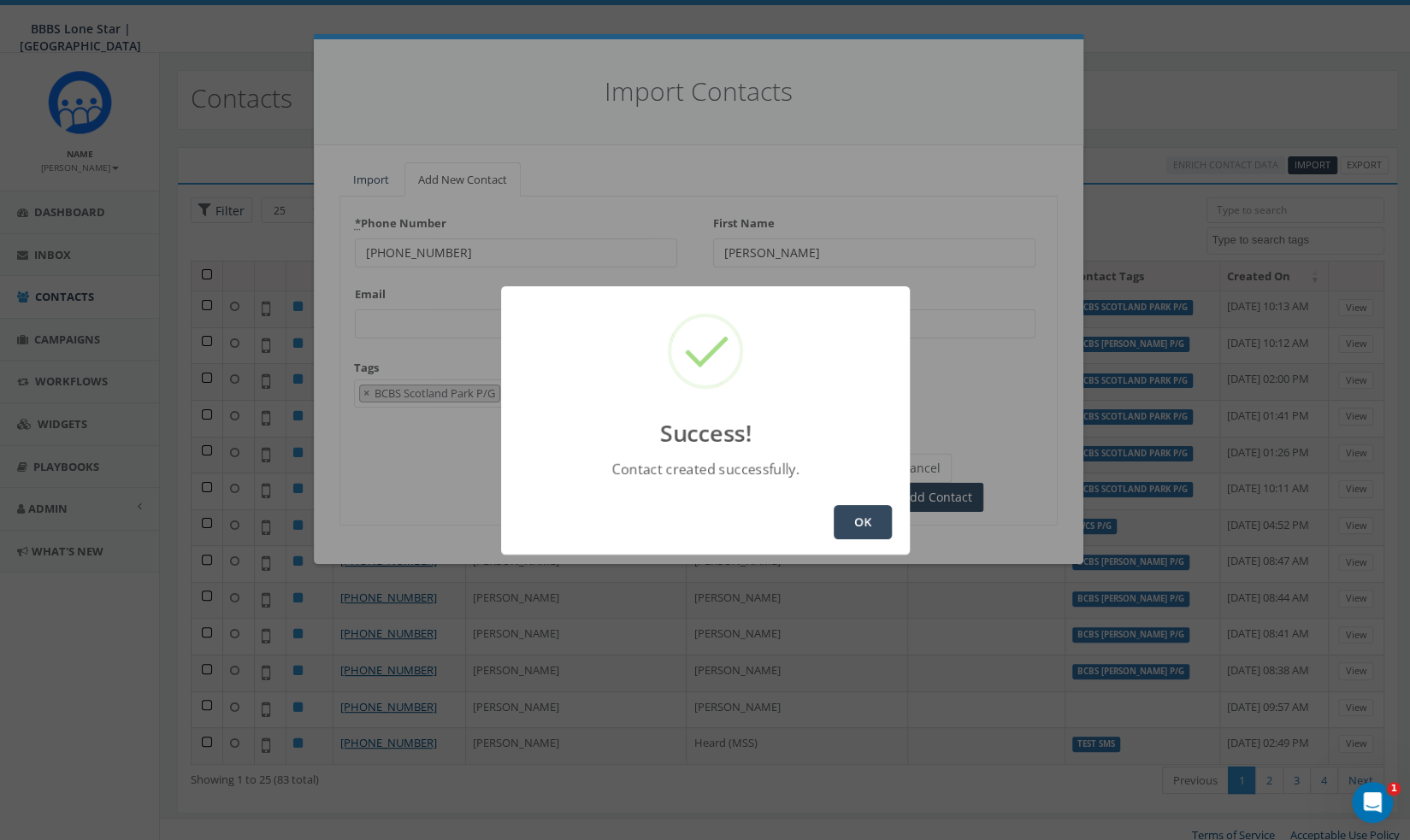
click at [865, 521] on button "OK" at bounding box center [863, 522] width 58 height 35
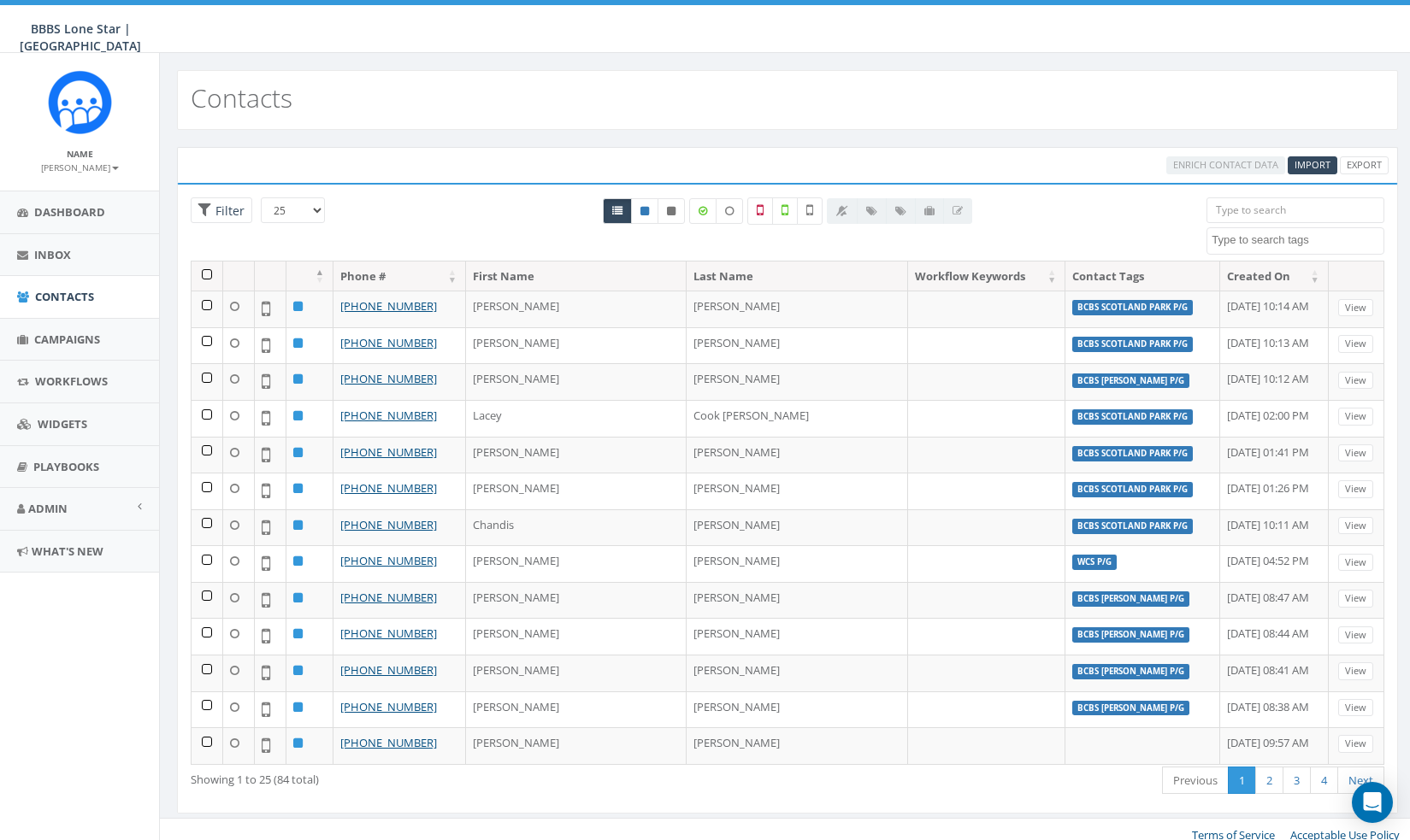
select select
click at [1319, 168] on span "Import" at bounding box center [1313, 164] width 36 height 13
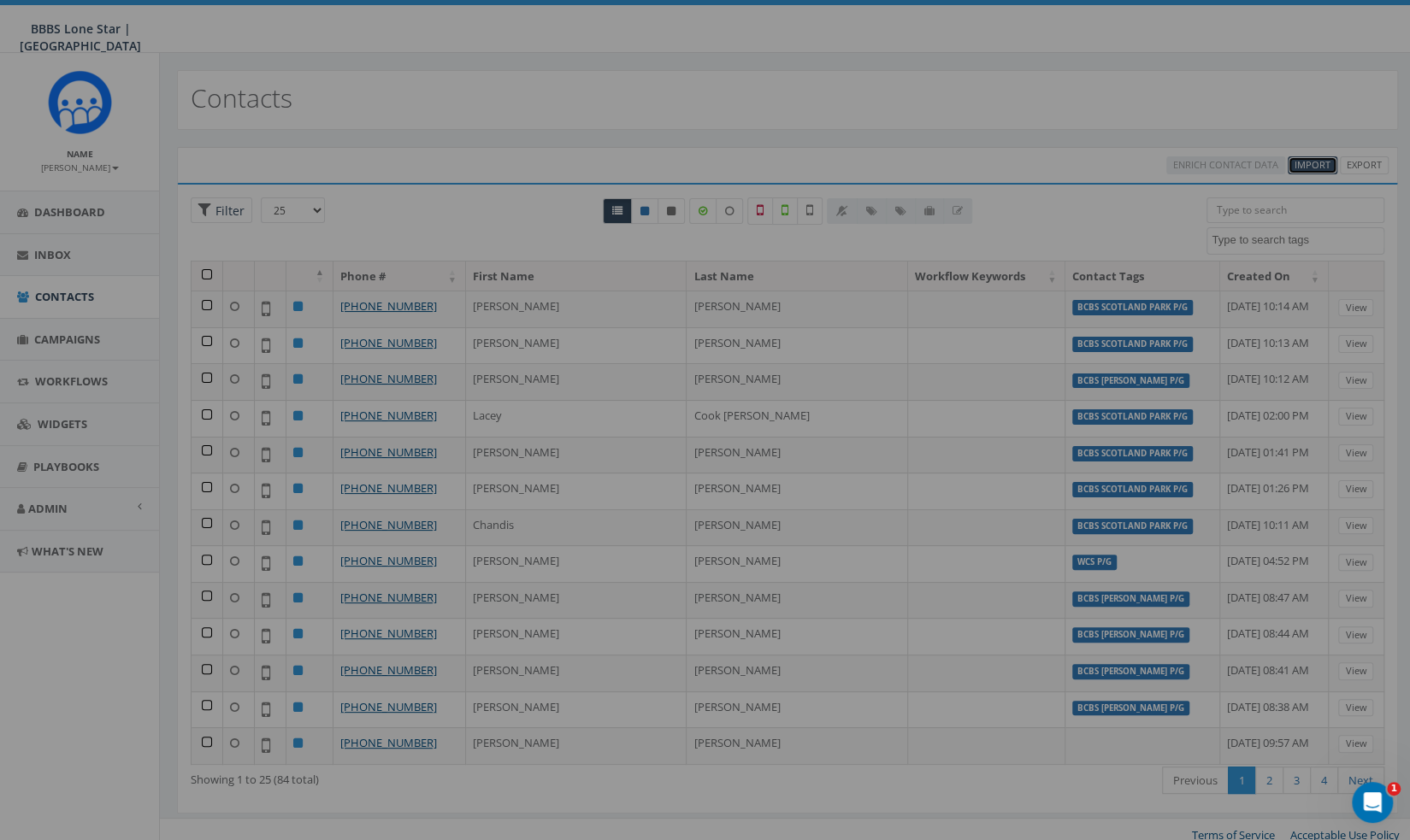
select select
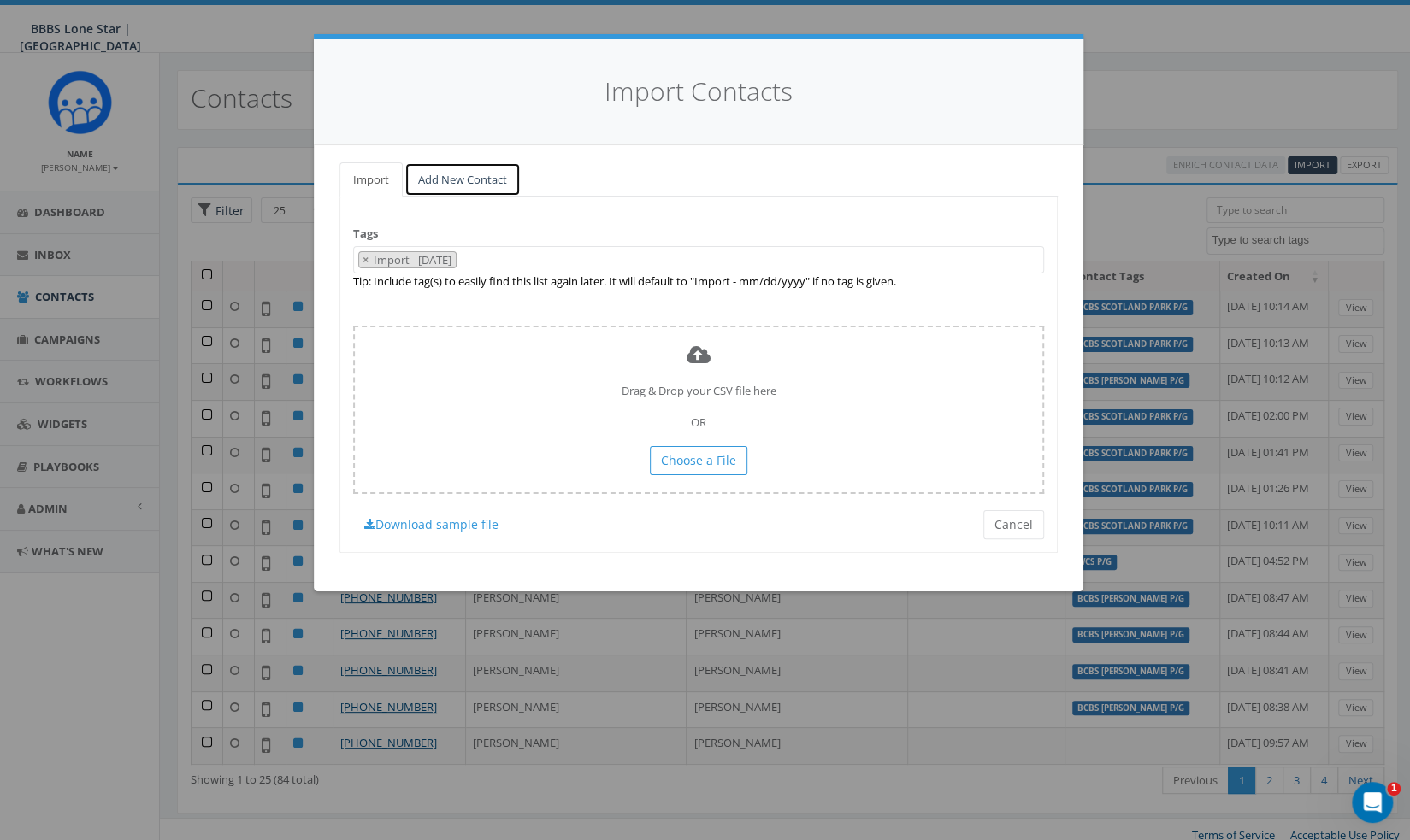
click at [511, 180] on link "Add New Contact" at bounding box center [462, 180] width 116 height 35
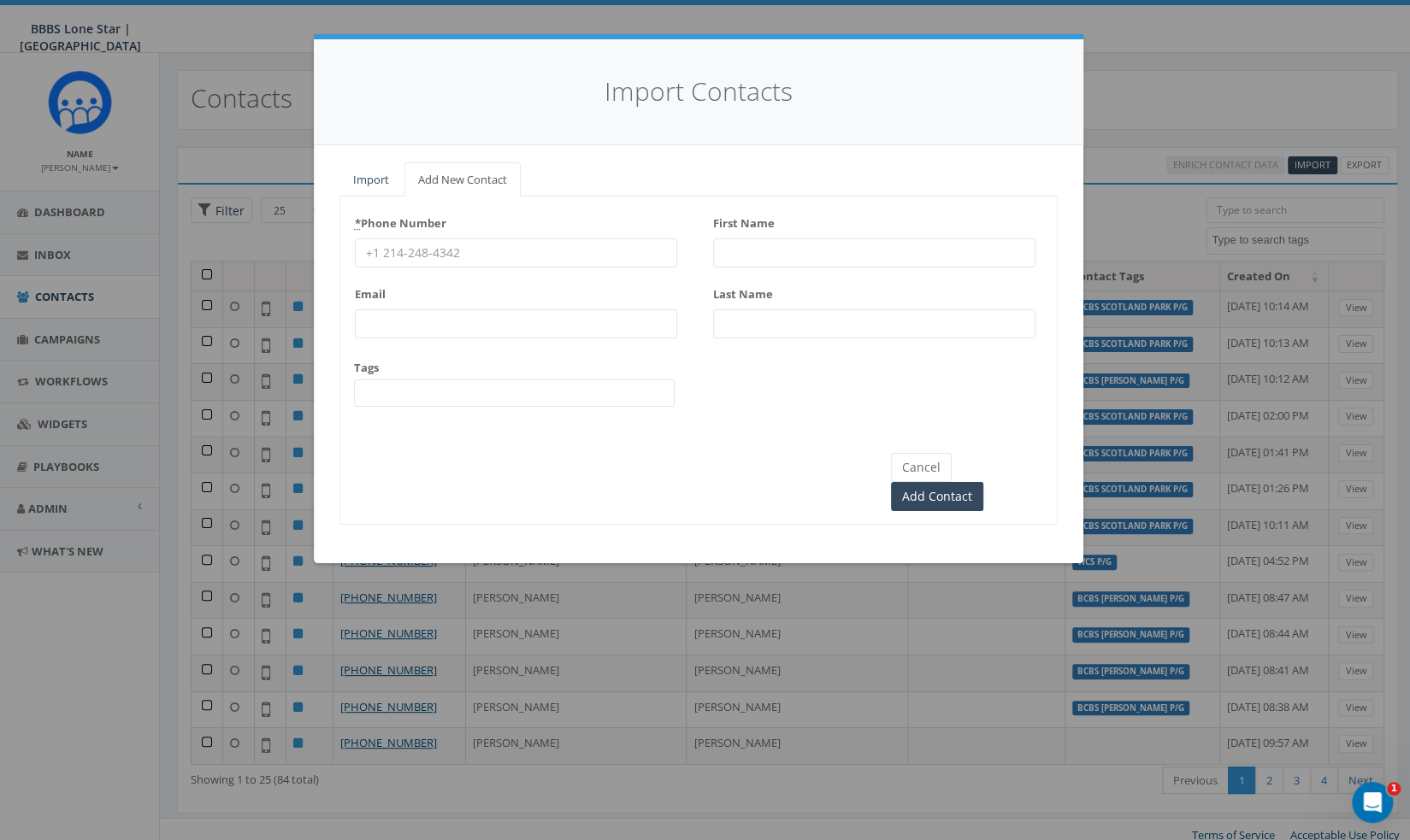
click at [458, 239] on input "* Phone Number" at bounding box center [516, 253] width 323 height 29
click at [742, 252] on input "First Name" at bounding box center [874, 253] width 323 height 29
paste input "[PERSON_NAME]"
type input "[PERSON_NAME]"
click at [754, 341] on div "First Name Erika Esparza Last Name" at bounding box center [874, 280] width 323 height 141
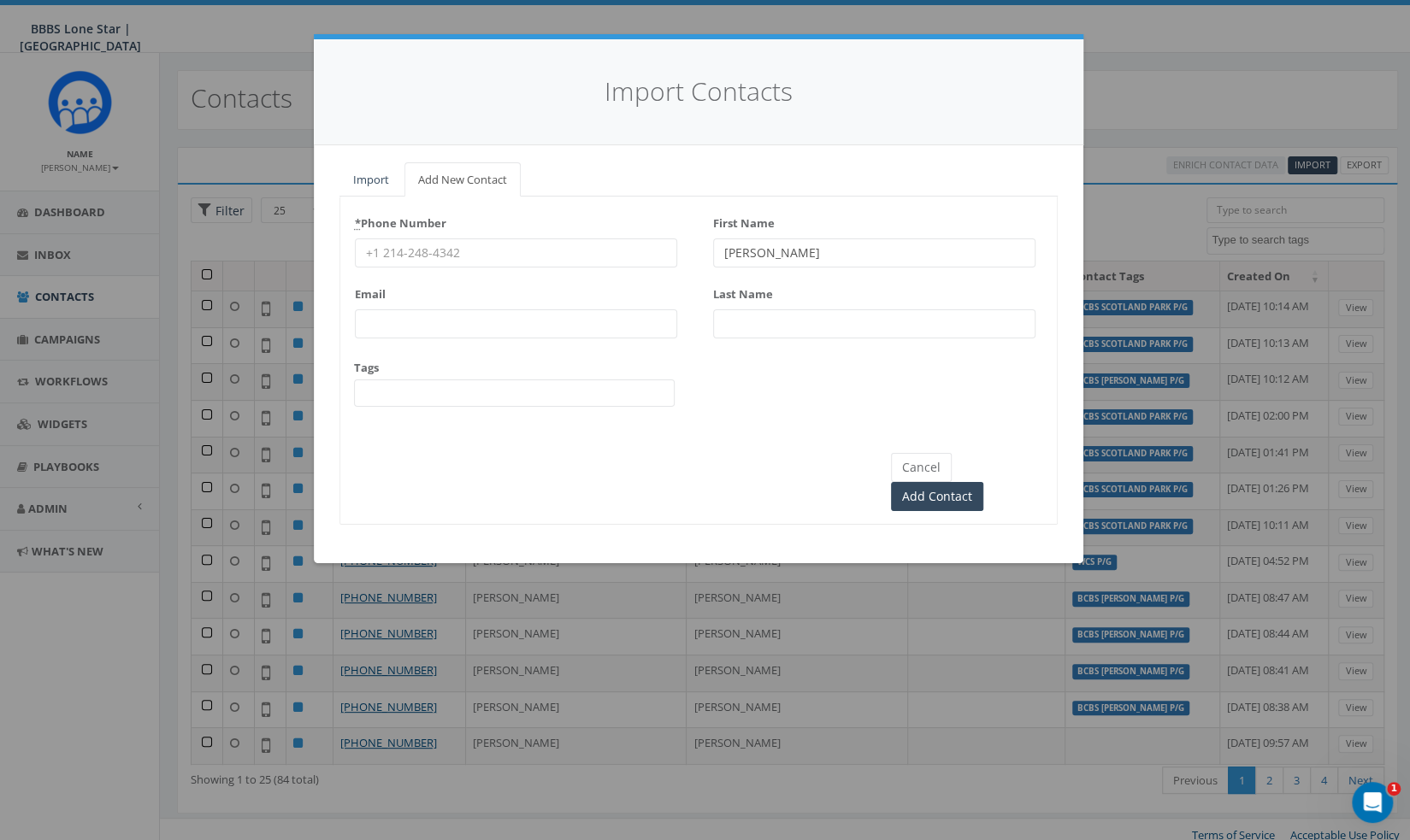
click at [753, 336] on input "Last Name" at bounding box center [874, 324] width 323 height 29
paste input "[PERSON_NAME]"
type input "[PERSON_NAME]"
click at [510, 266] on input "* Phone Number" at bounding box center [516, 253] width 323 height 29
paste input "940-224-7385"
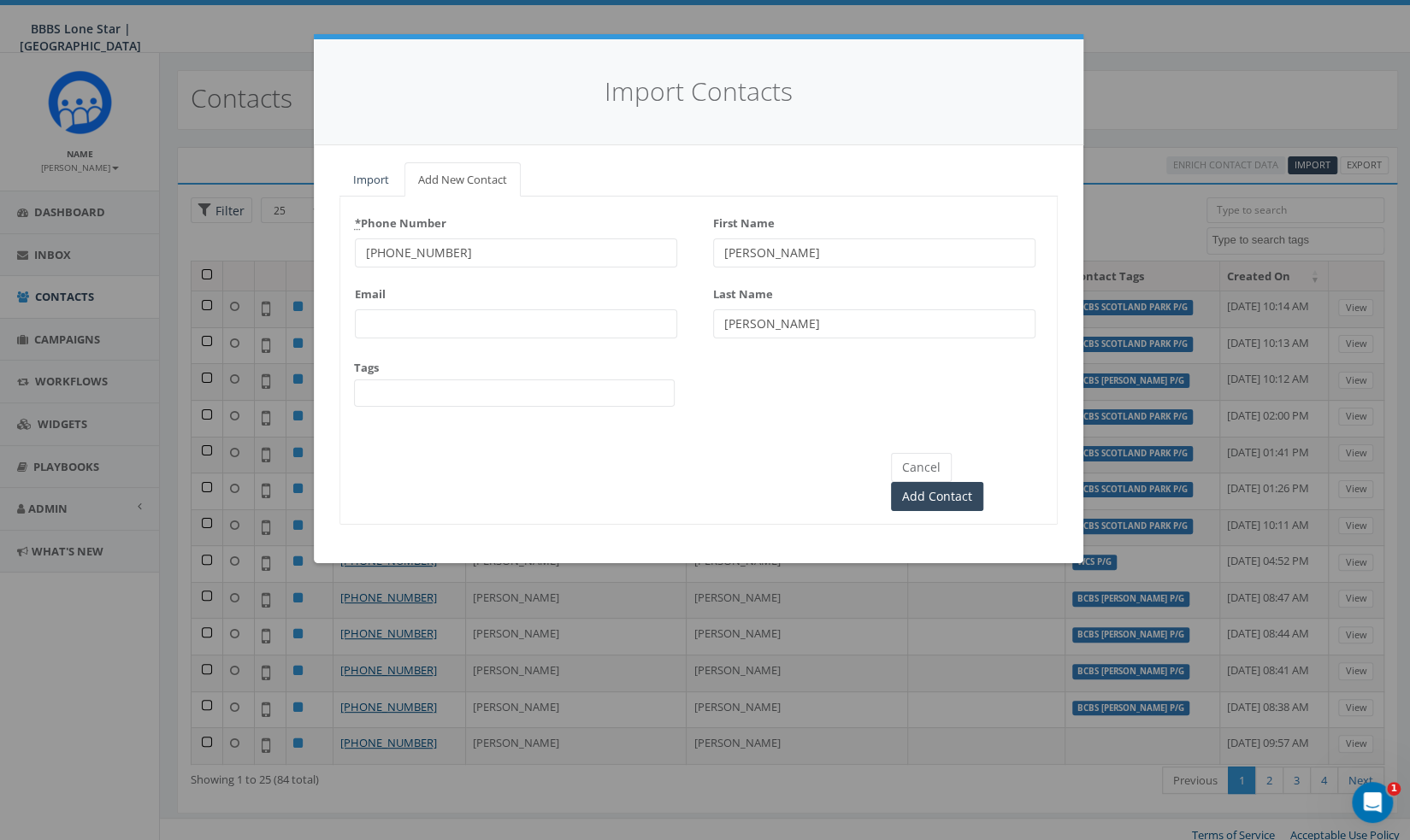
type input "940-224-7385"
click at [471, 384] on span at bounding box center [514, 393] width 321 height 27
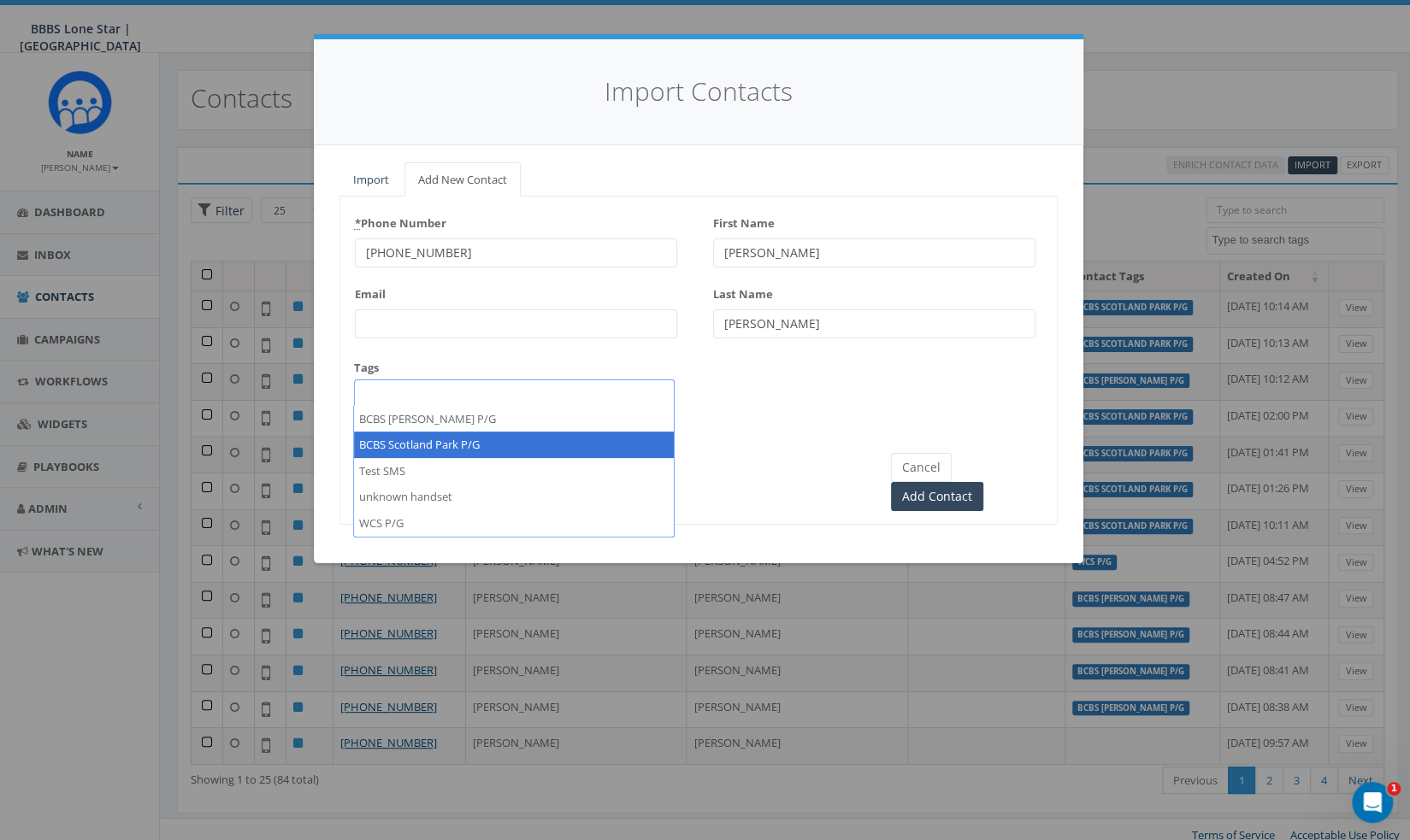
select select "BCBS Scotland Park P/G"
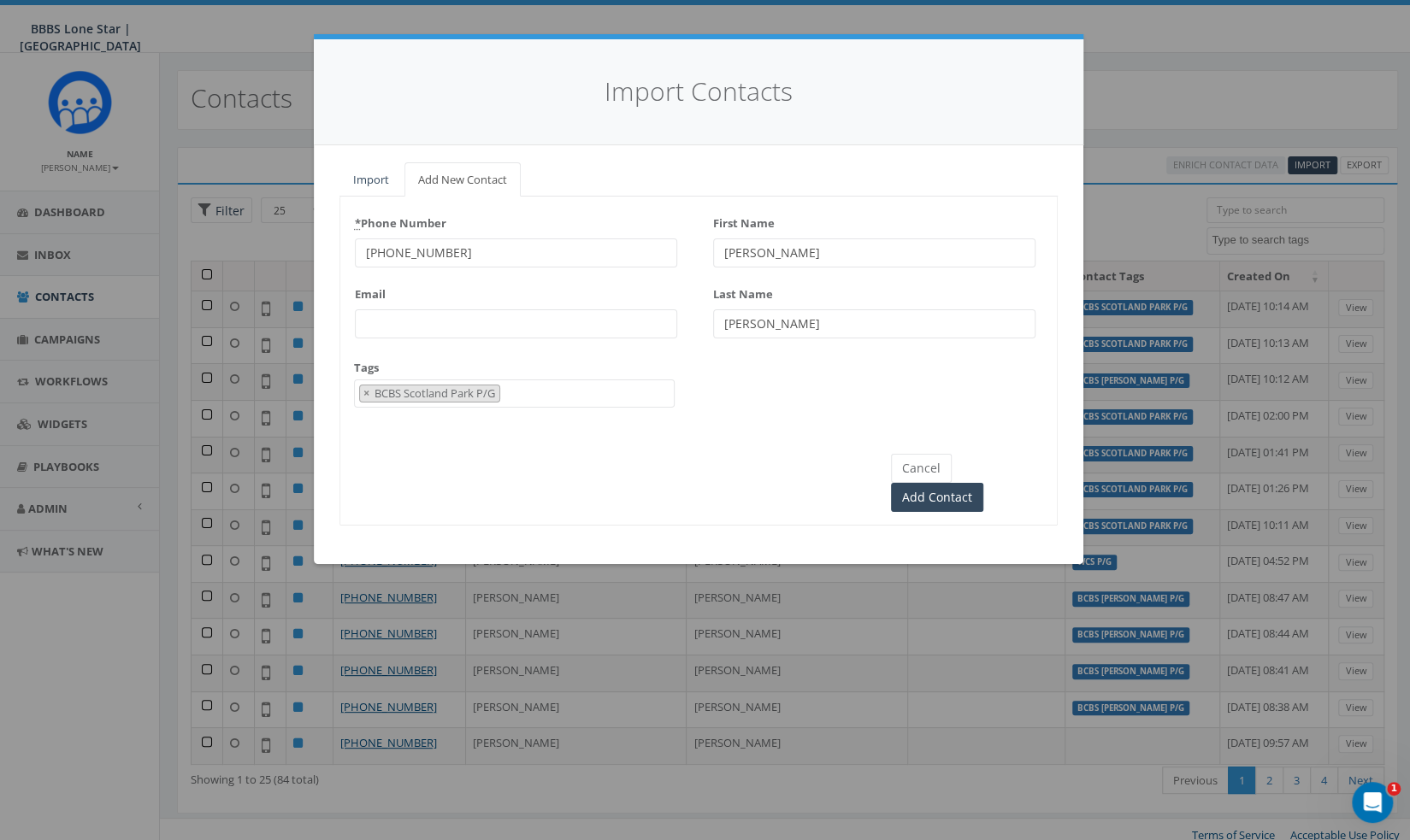
scroll to position [16, 0]
click at [983, 483] on input "Add Contact" at bounding box center [938, 498] width 93 height 29
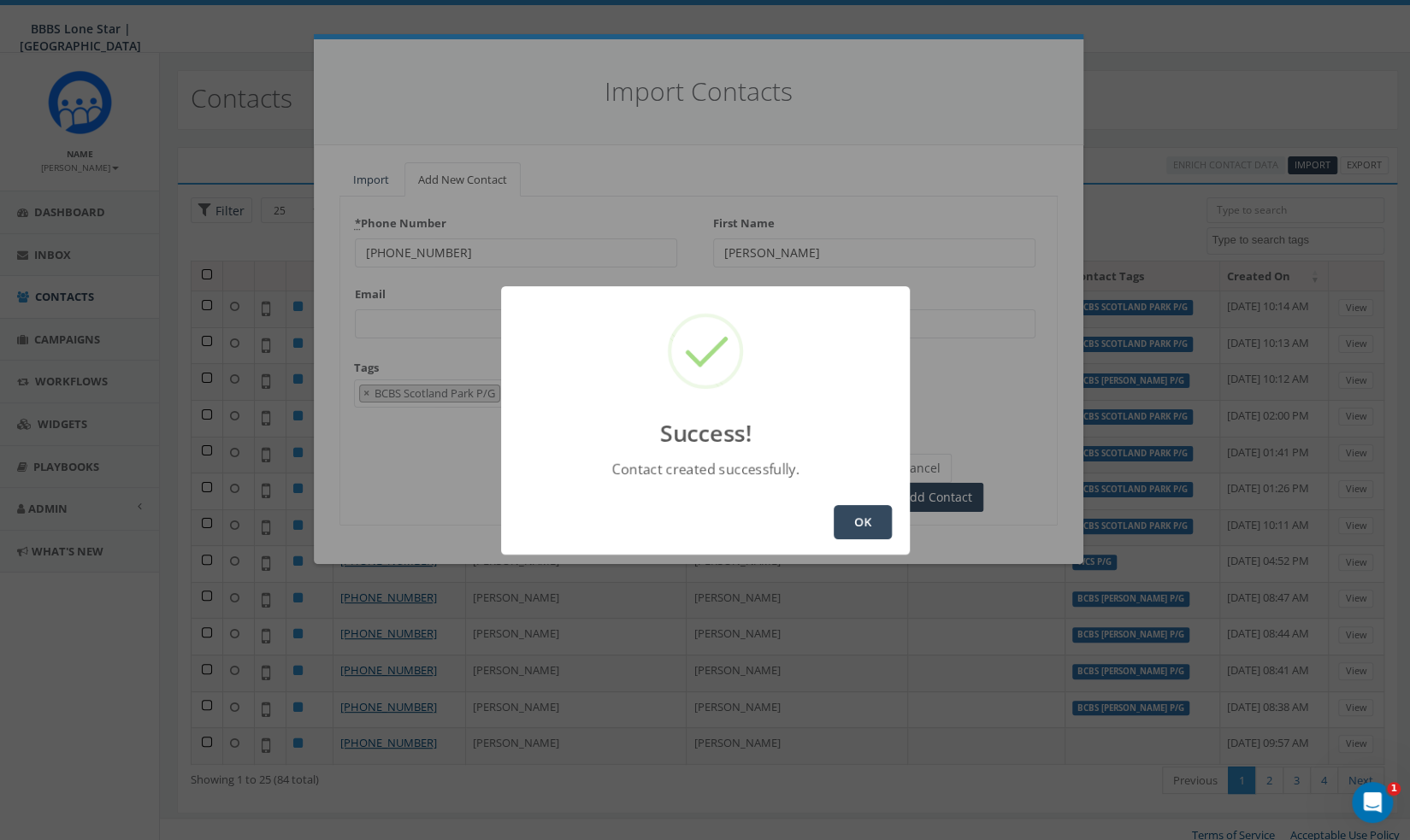
click at [852, 514] on button "OK" at bounding box center [863, 522] width 58 height 35
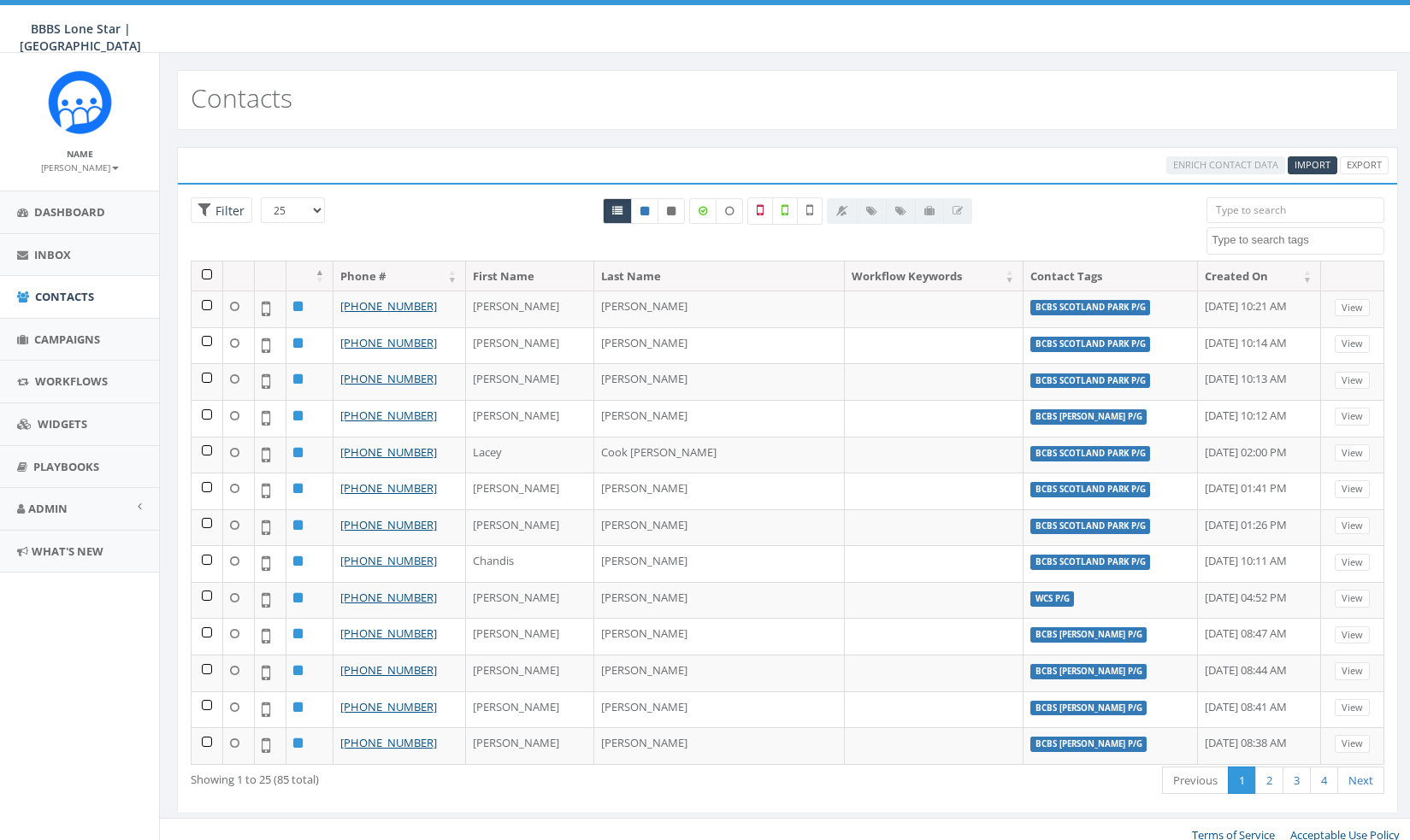
select select
